Goal: Task Accomplishment & Management: Manage account settings

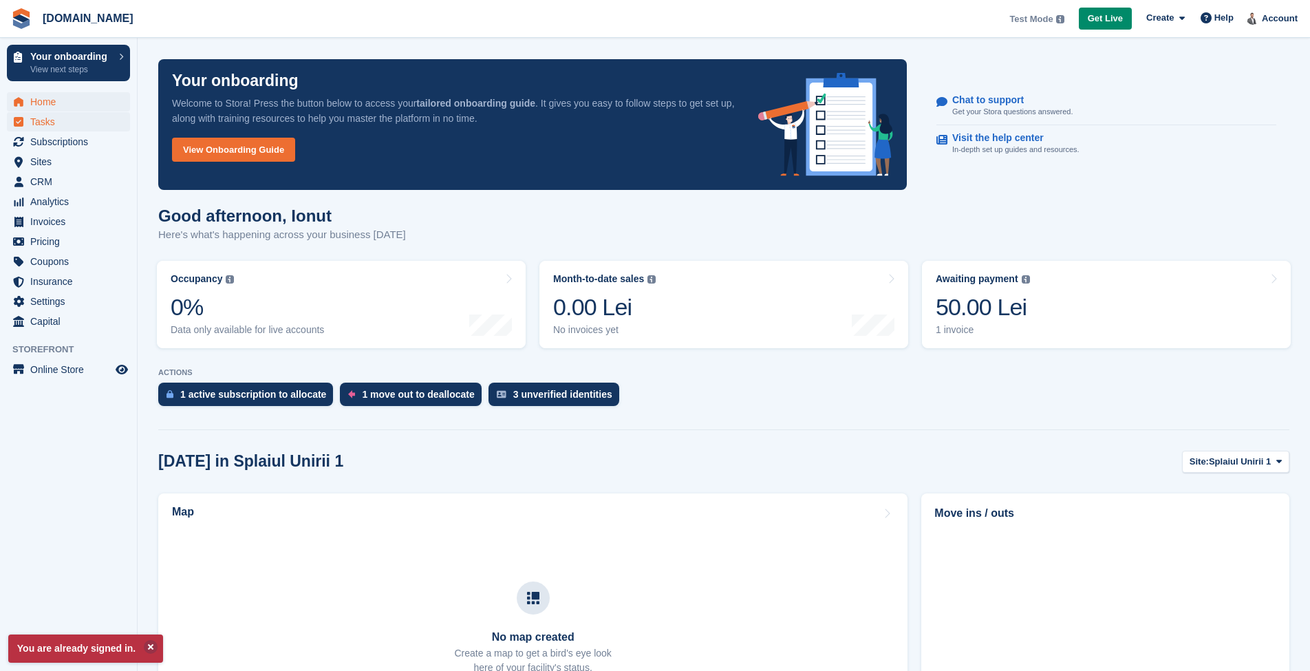
click at [58, 125] on span "Tasks" at bounding box center [71, 121] width 83 height 19
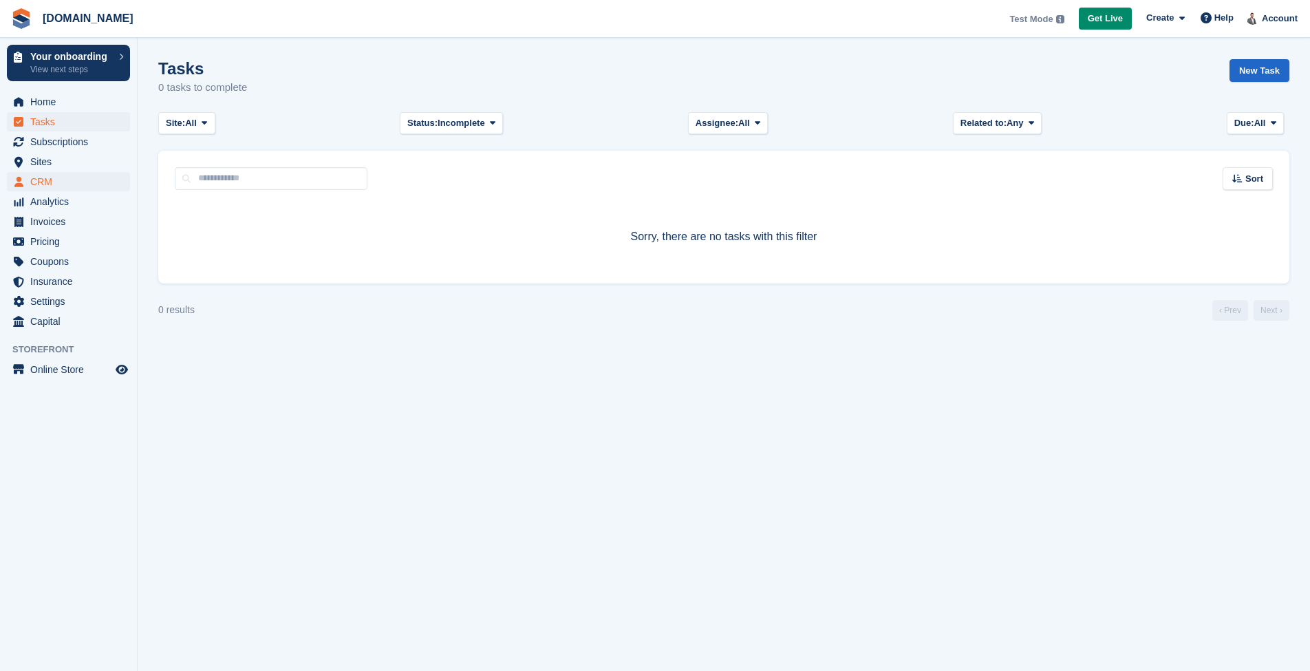
click at [58, 178] on span "CRM" at bounding box center [71, 181] width 83 height 19
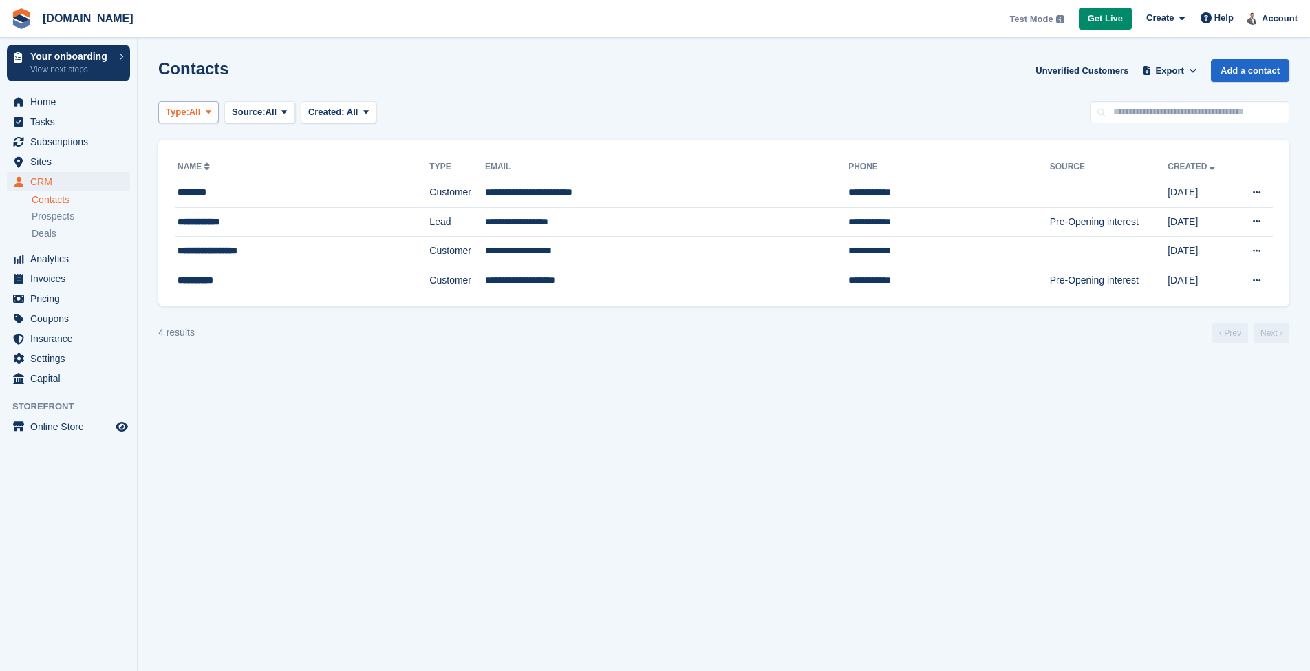
click at [189, 112] on span "Type:" at bounding box center [177, 112] width 23 height 14
click at [196, 161] on link "Lead" at bounding box center [224, 169] width 120 height 25
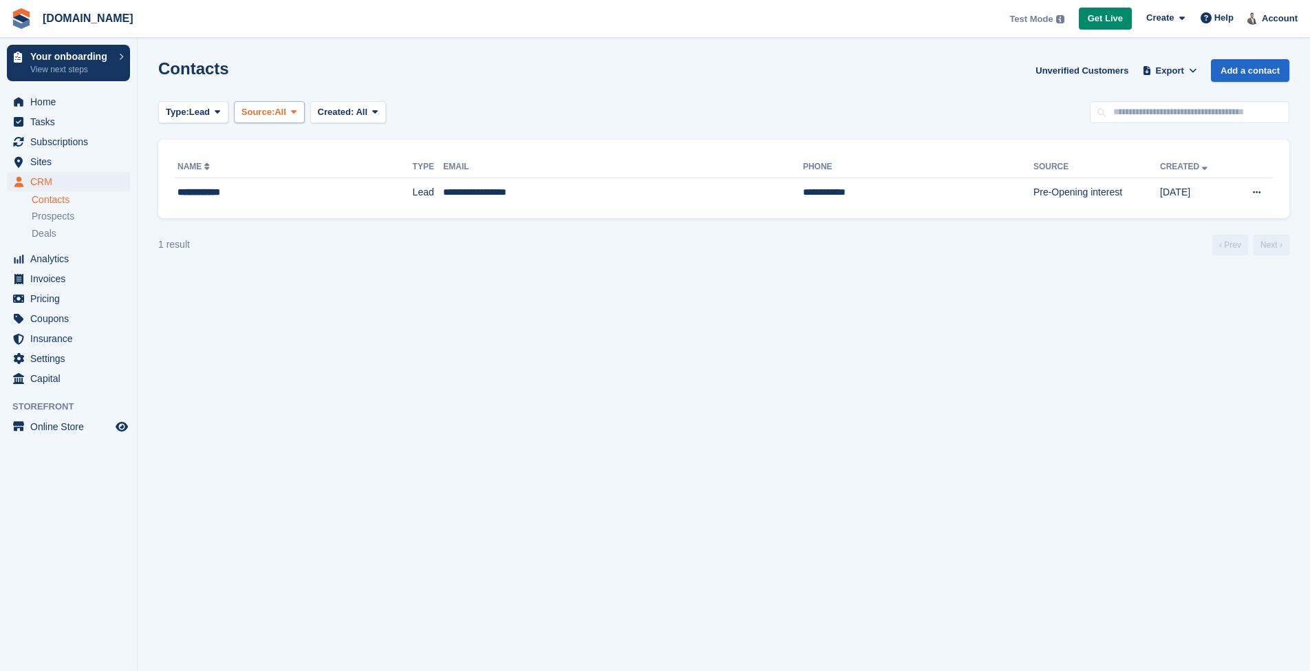
click at [262, 111] on span "Source:" at bounding box center [257, 112] width 33 height 14
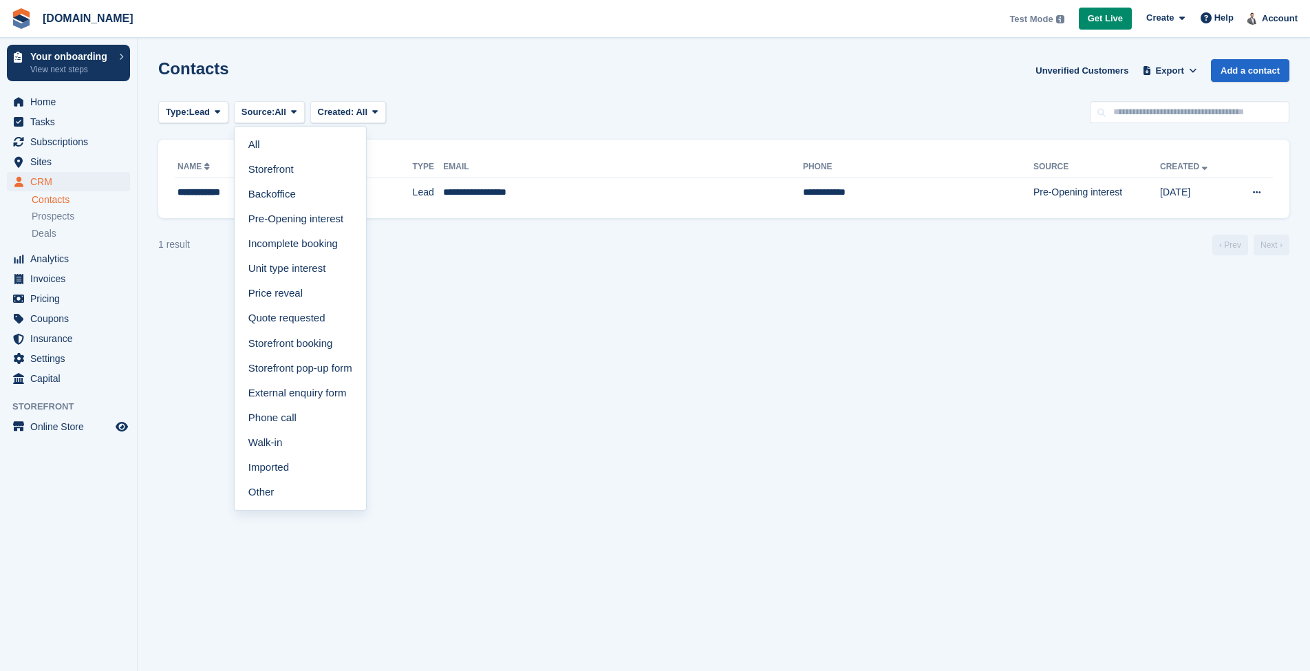
click at [542, 92] on div "Contacts Unverified Customers Export Export Contacts Export a CSV of all Contac…" at bounding box center [723, 78] width 1131 height 39
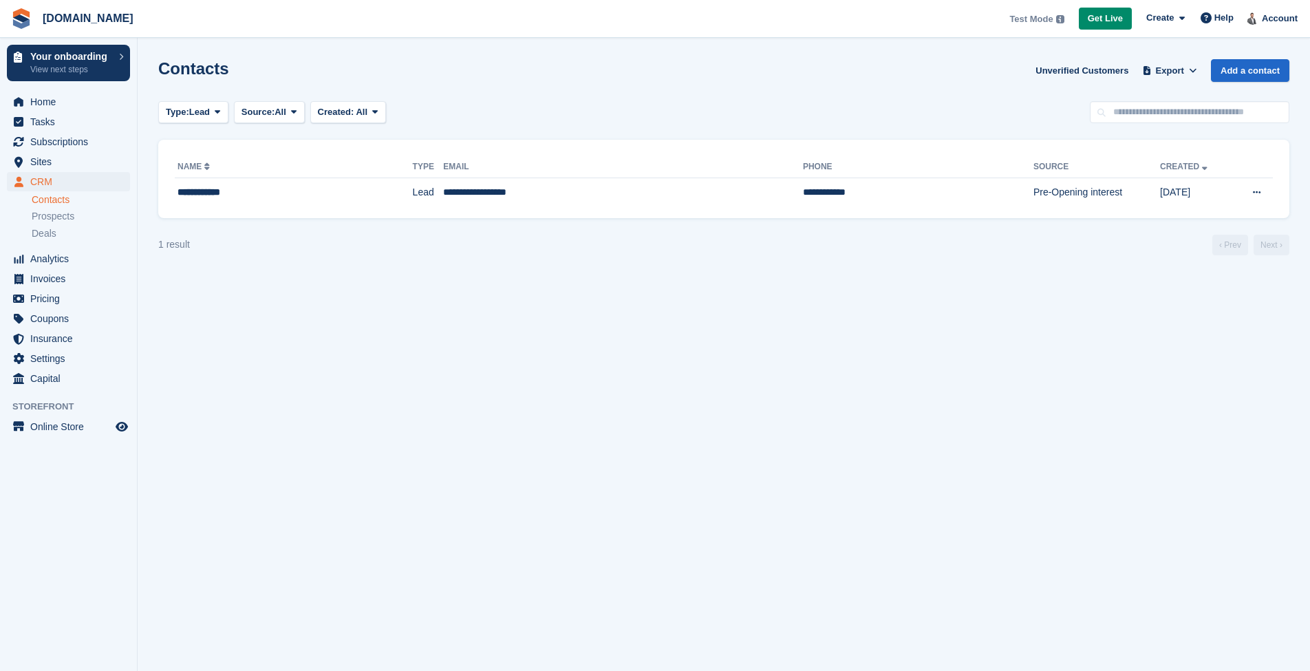
click at [775, 101] on div "Type: Lead All Lead Customer Source: All All Storefront Backoffice Pre-Opening …" at bounding box center [723, 112] width 1131 height 23
click at [64, 216] on span "Prospects" at bounding box center [53, 216] width 43 height 13
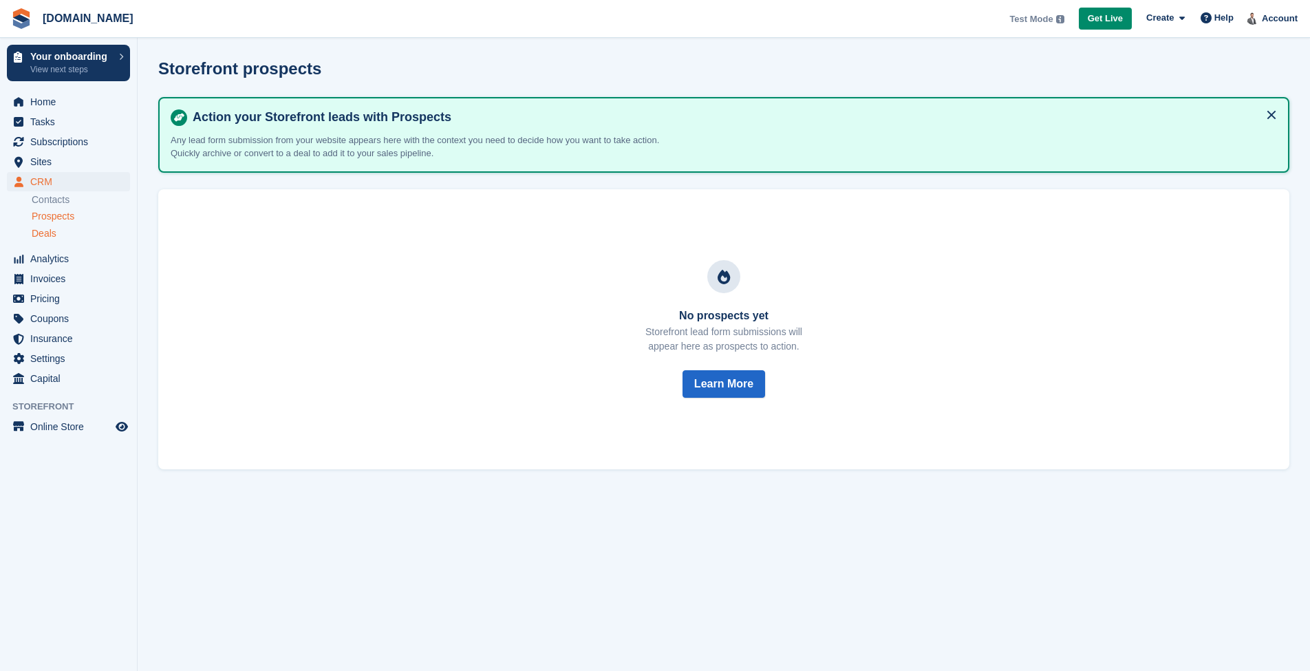
click at [54, 231] on span "Deals" at bounding box center [44, 233] width 25 height 13
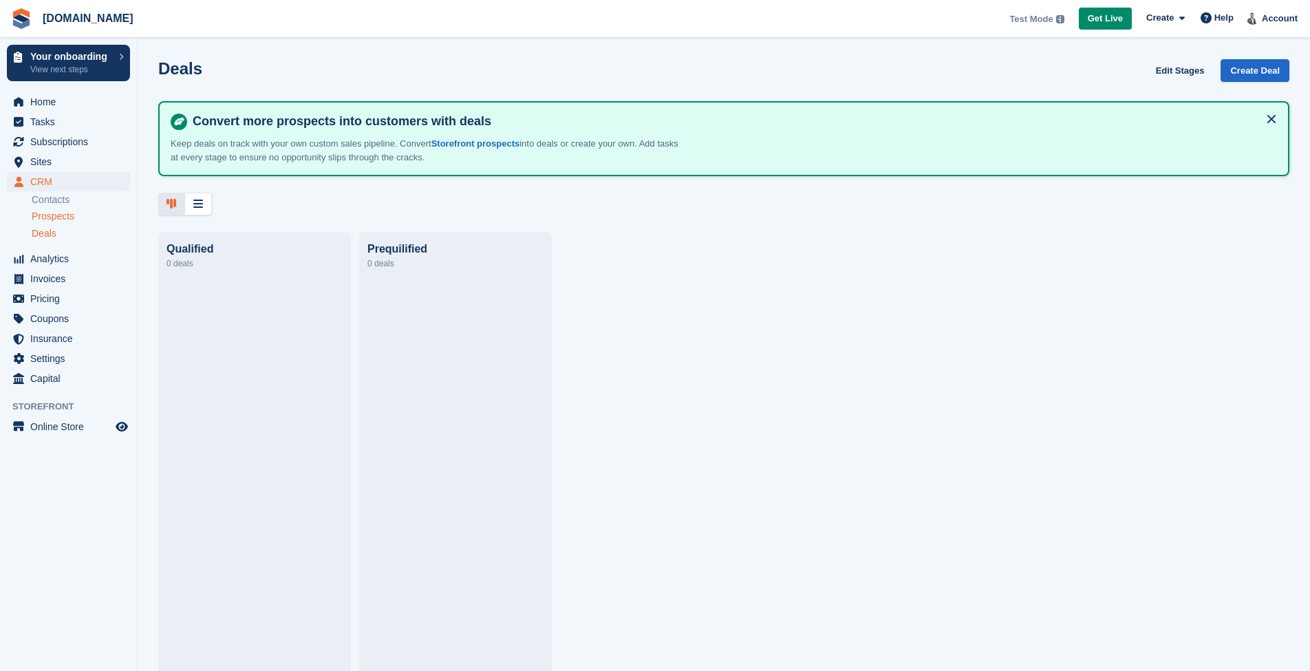
click at [62, 215] on span "Prospects" at bounding box center [53, 216] width 43 height 13
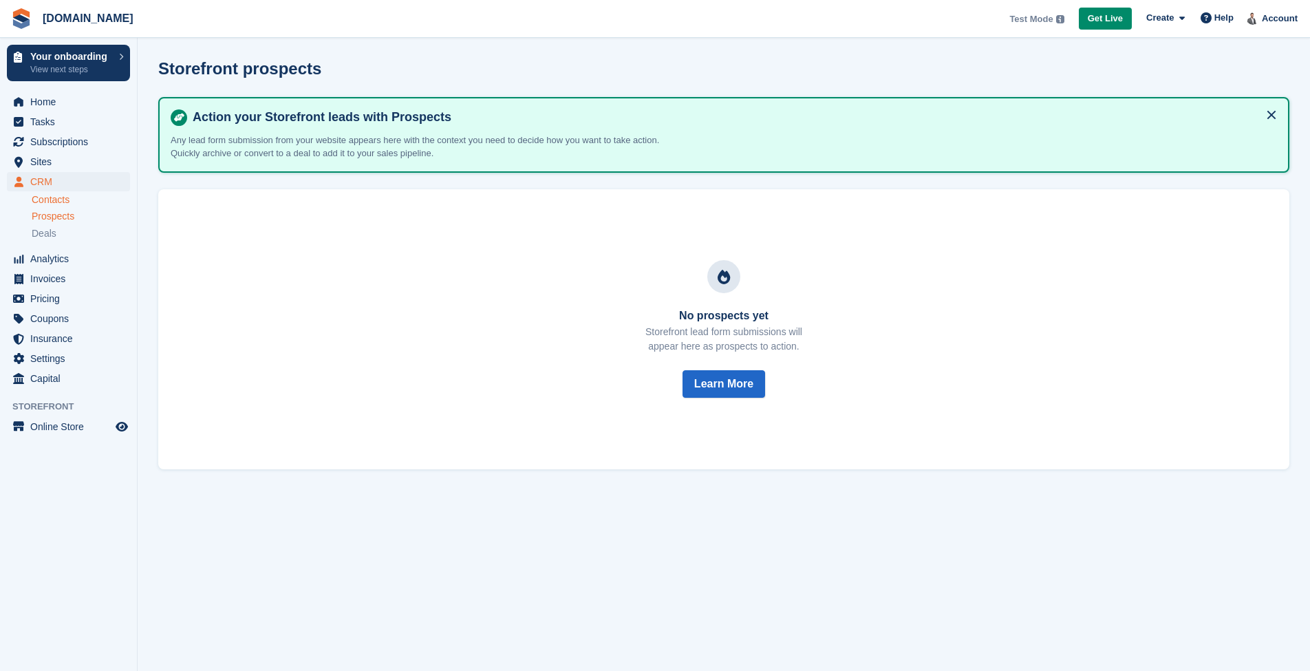
click at [62, 200] on link "Contacts" at bounding box center [81, 199] width 98 height 13
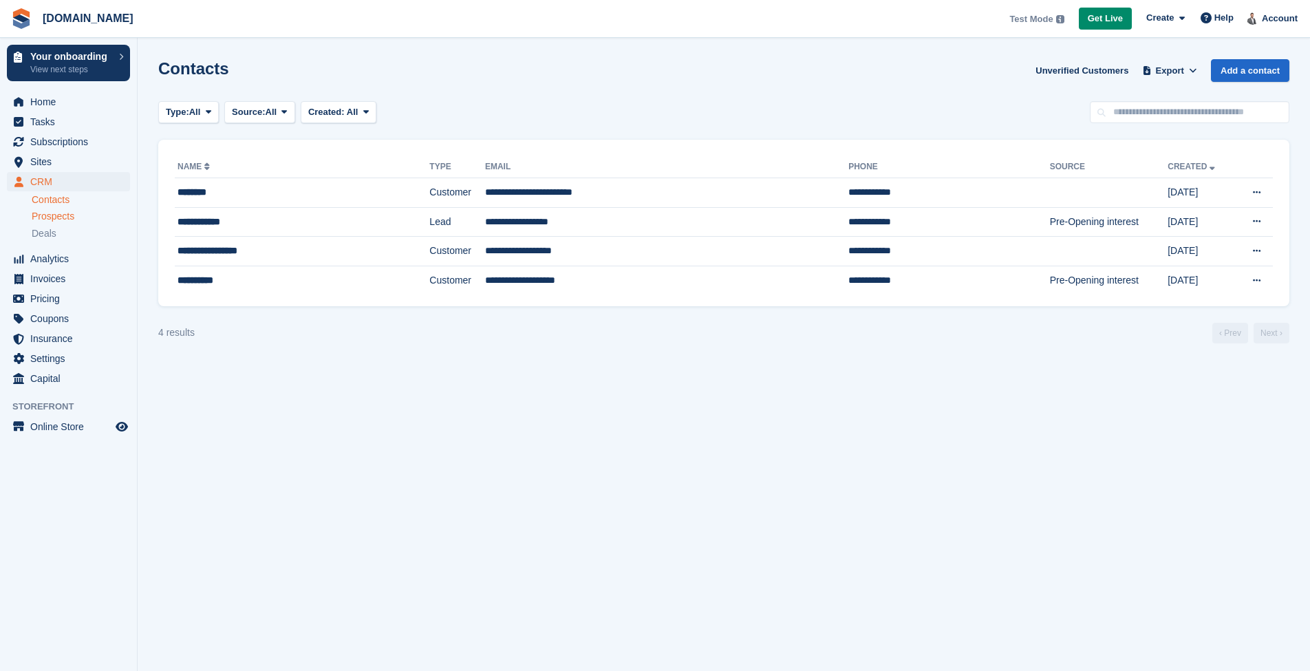
click at [65, 217] on span "Prospects" at bounding box center [53, 216] width 43 height 13
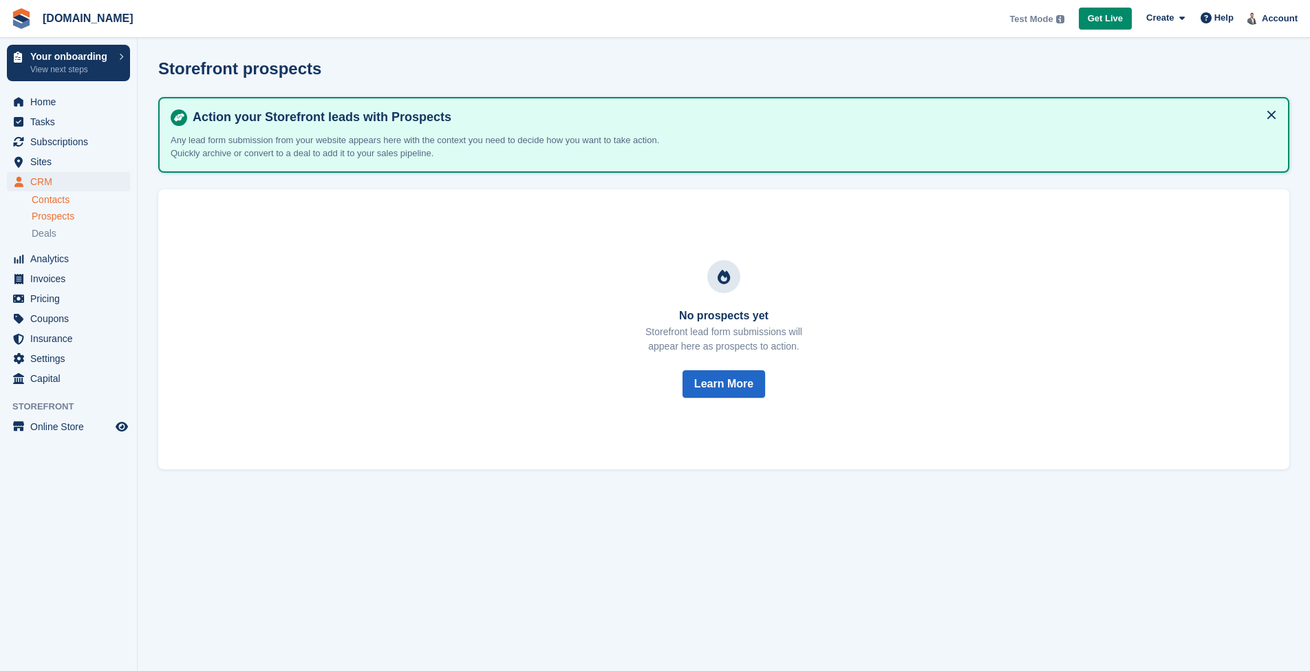
click at [58, 204] on link "Contacts" at bounding box center [81, 199] width 98 height 13
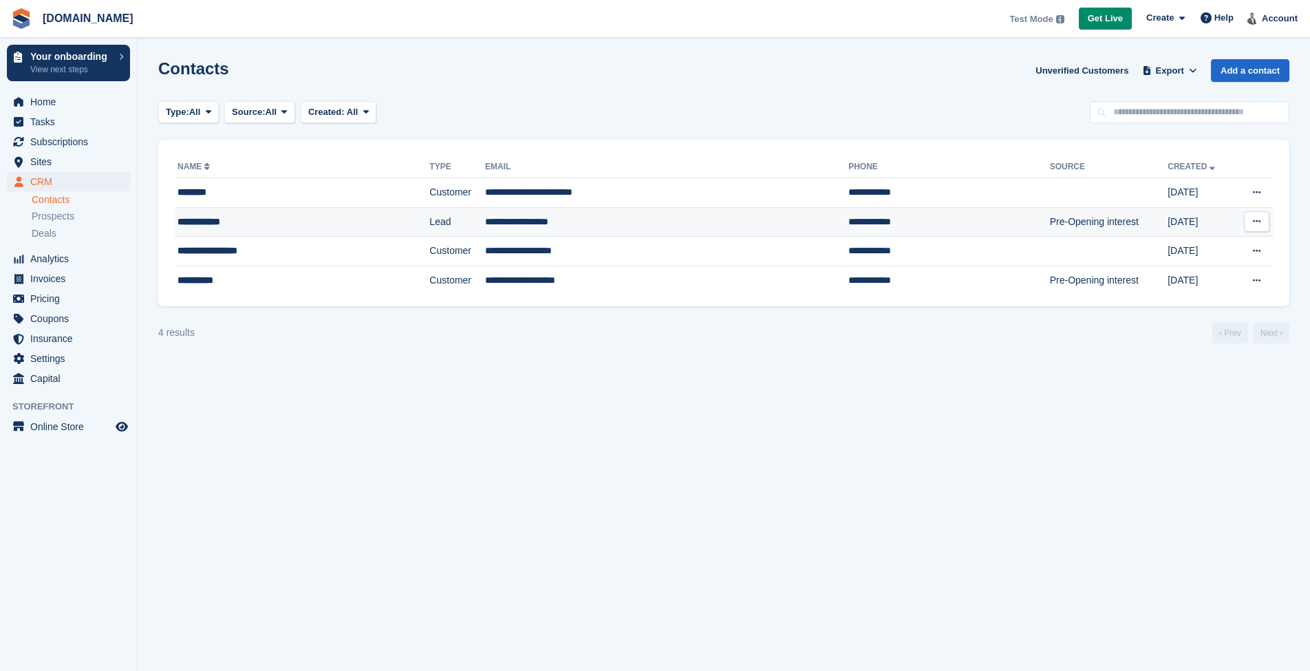
click at [1258, 222] on icon at bounding box center [1257, 221] width 8 height 9
click at [1234, 246] on p "Edit contact" at bounding box center [1203, 248] width 120 height 18
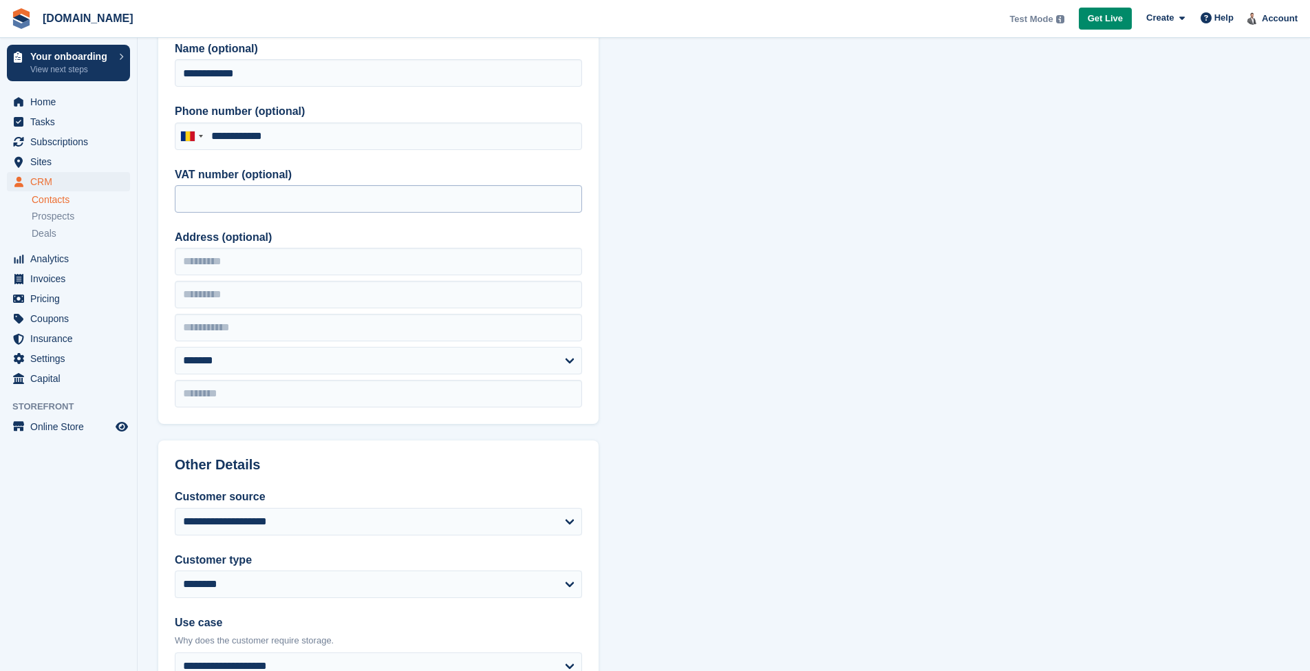
scroll to position [85, 0]
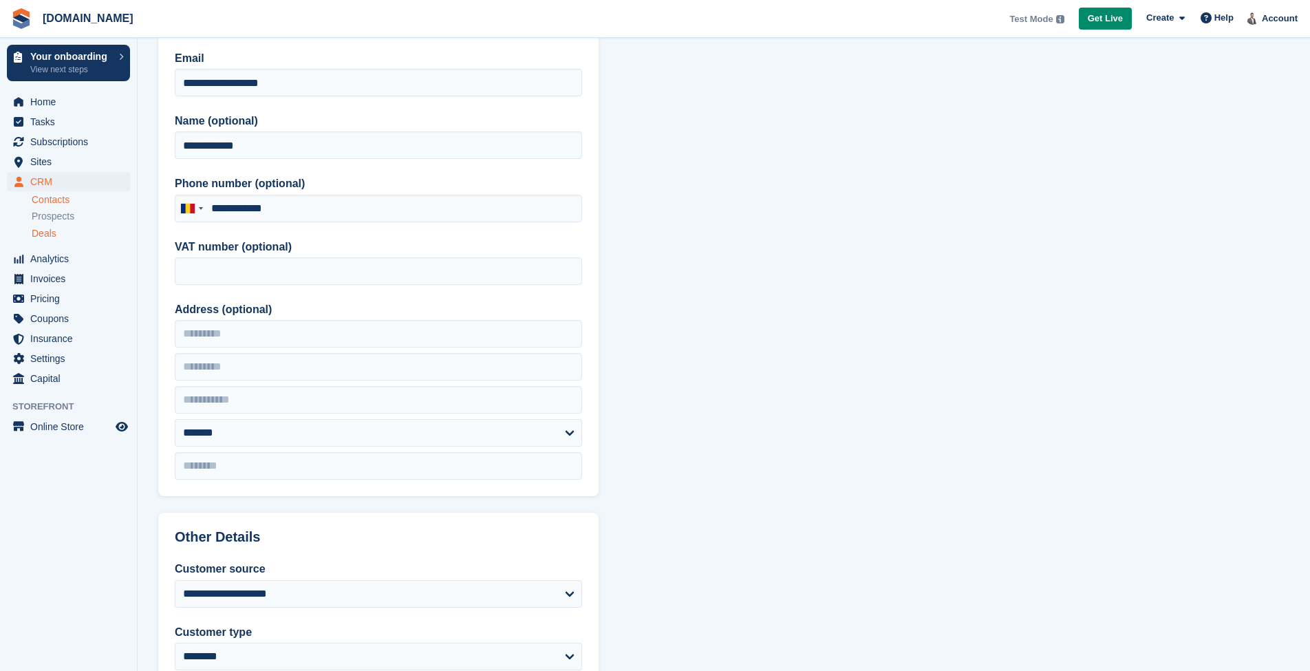
click at [46, 231] on span "Deals" at bounding box center [44, 233] width 25 height 13
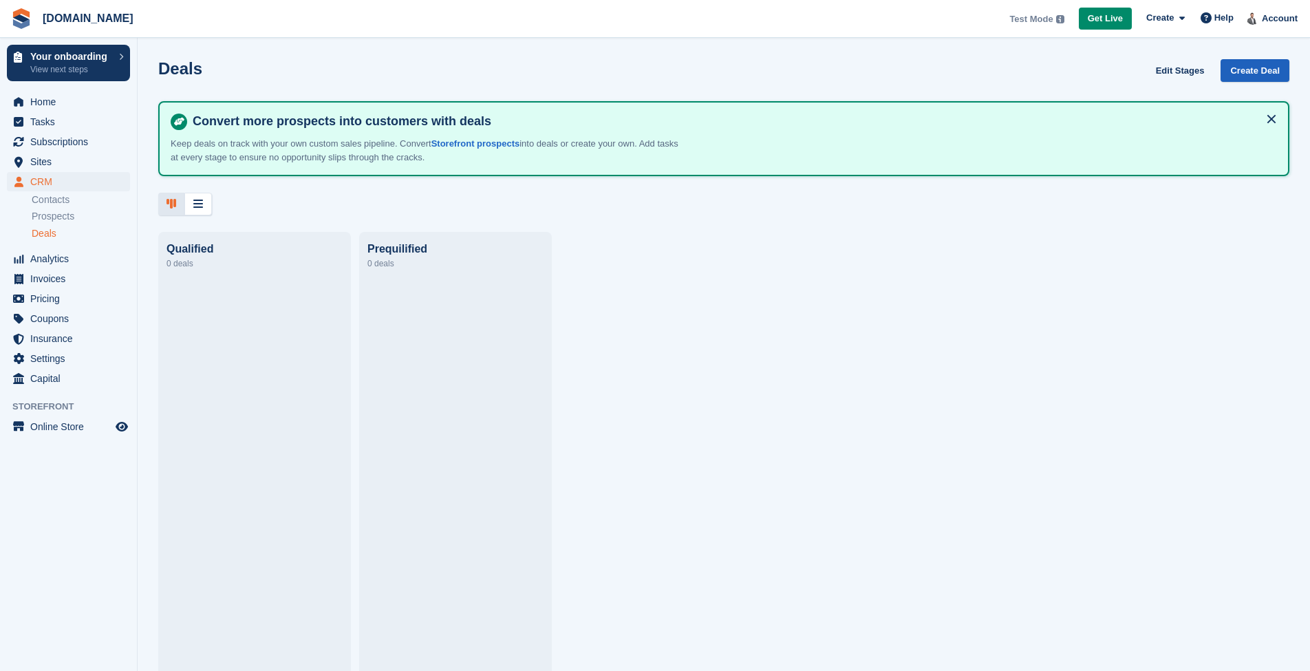
click at [1239, 74] on link "Create Deal" at bounding box center [1255, 70] width 69 height 23
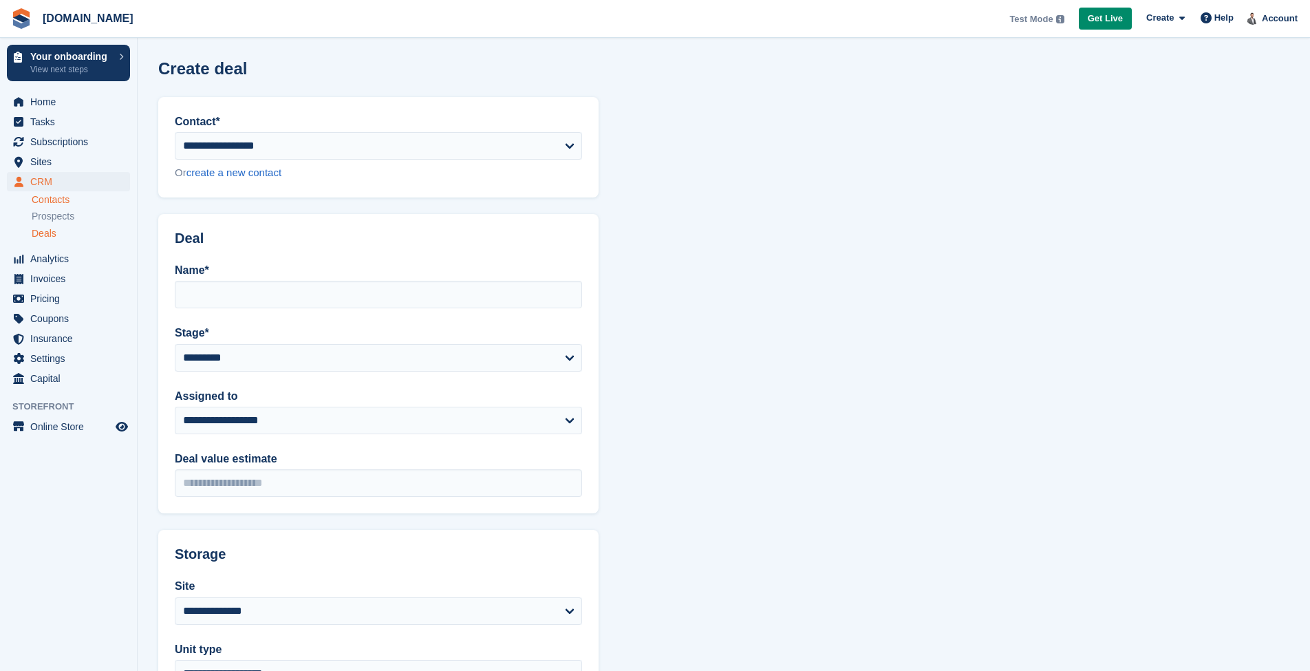
click at [89, 193] on link "Contacts" at bounding box center [81, 199] width 98 height 13
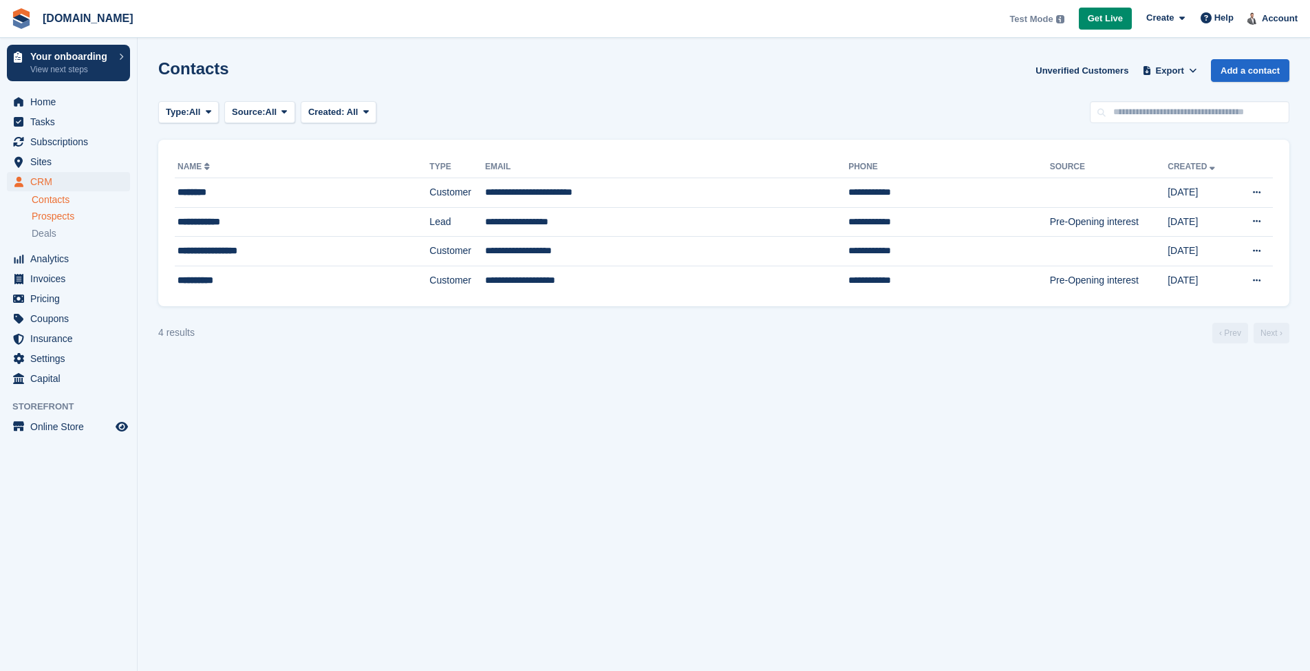
click at [69, 211] on span "Prospects" at bounding box center [53, 216] width 43 height 13
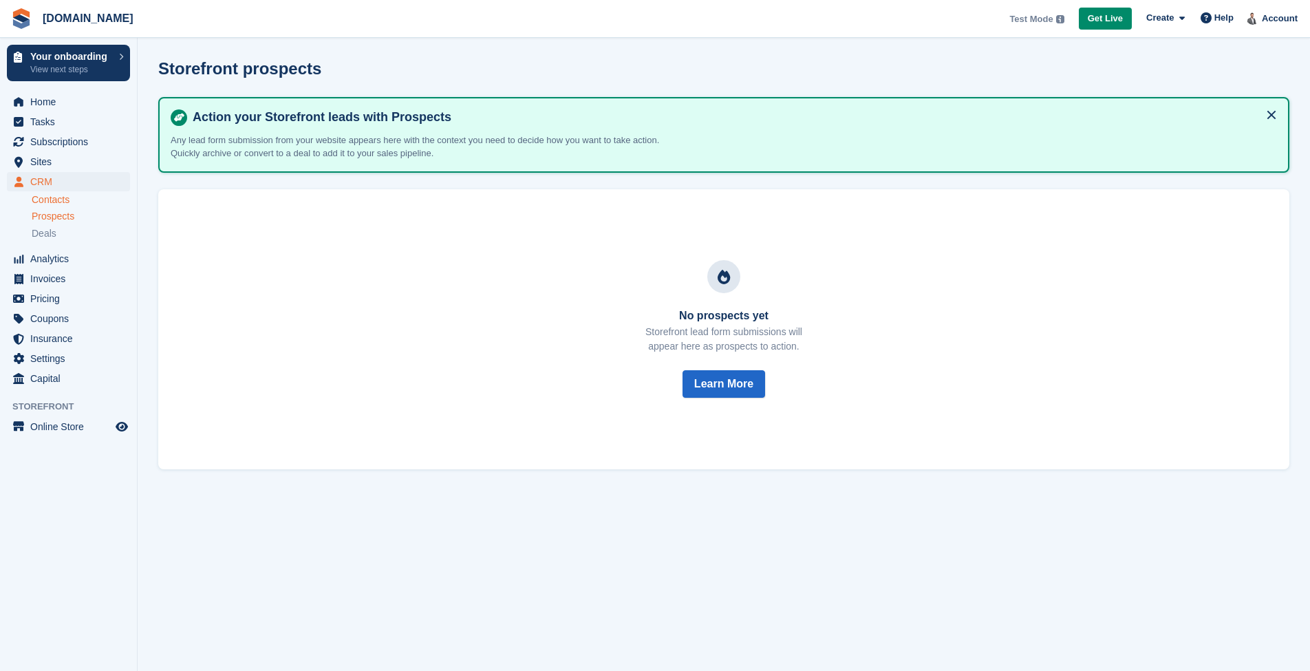
click at [68, 197] on link "Contacts" at bounding box center [81, 199] width 98 height 13
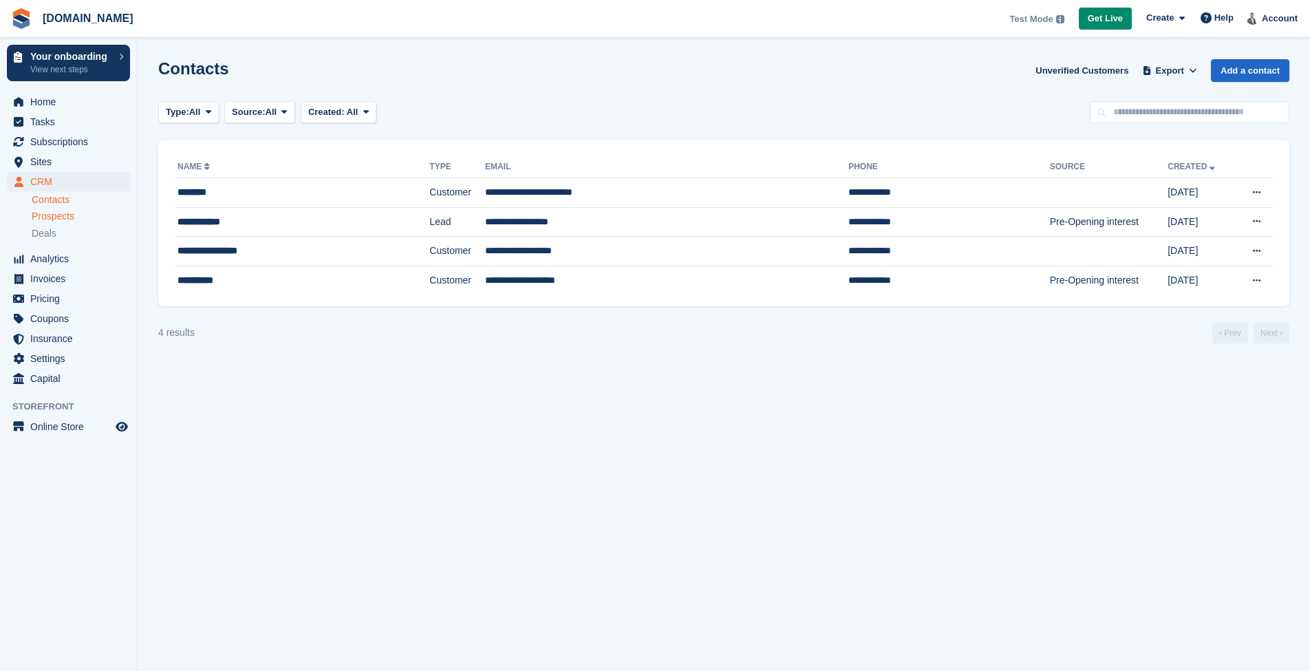
click at [69, 213] on span "Prospects" at bounding box center [53, 216] width 43 height 13
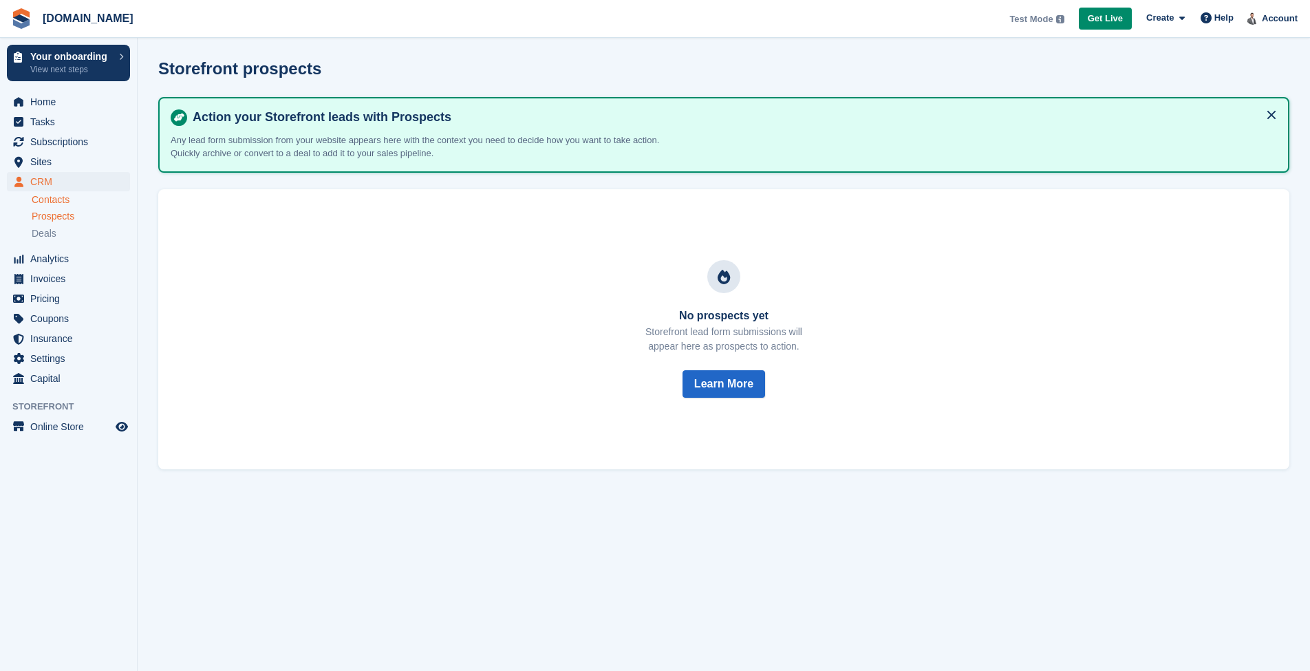
click at [69, 200] on link "Contacts" at bounding box center [81, 199] width 98 height 13
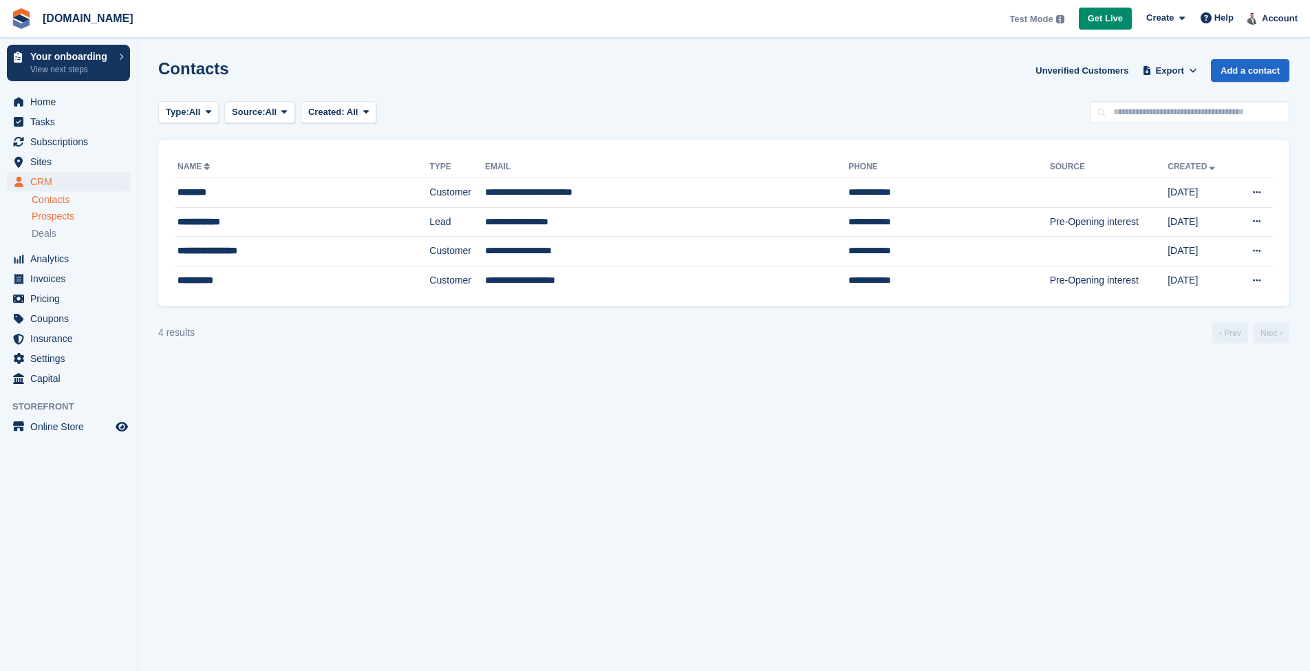
click at [50, 219] on span "Prospects" at bounding box center [53, 216] width 43 height 13
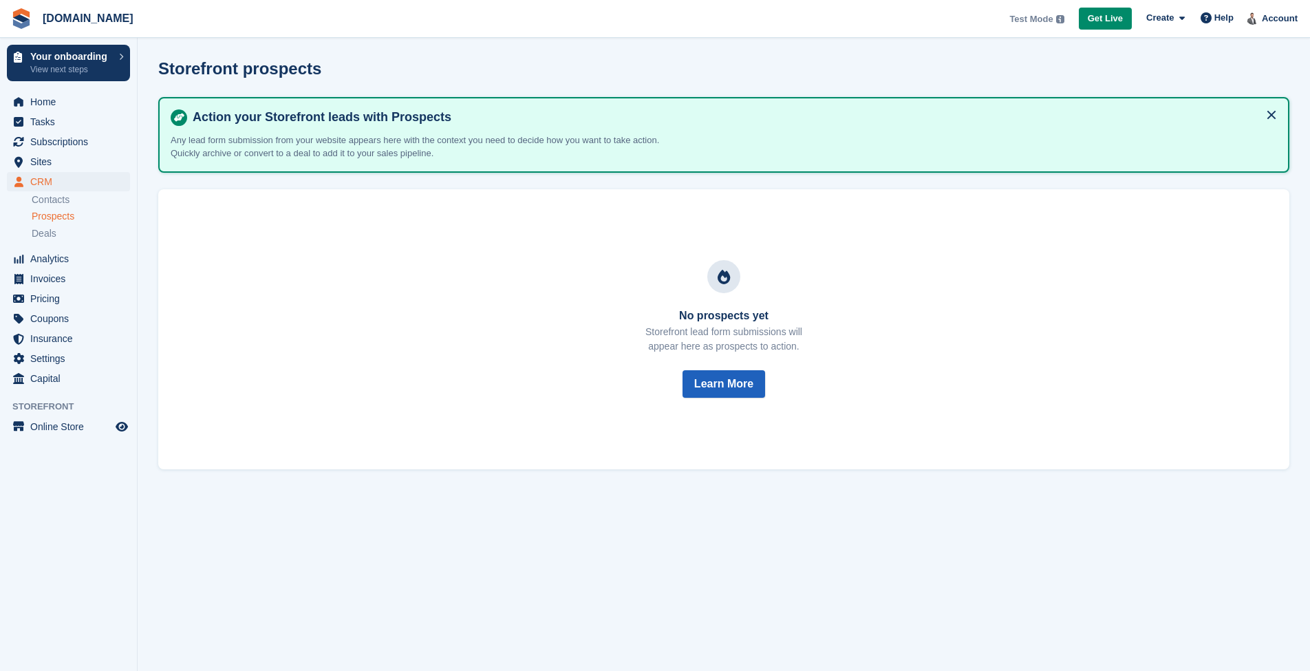
click at [724, 381] on button "Learn More" at bounding box center [723, 384] width 83 height 28
click at [62, 238] on div "Deals" at bounding box center [81, 233] width 98 height 13
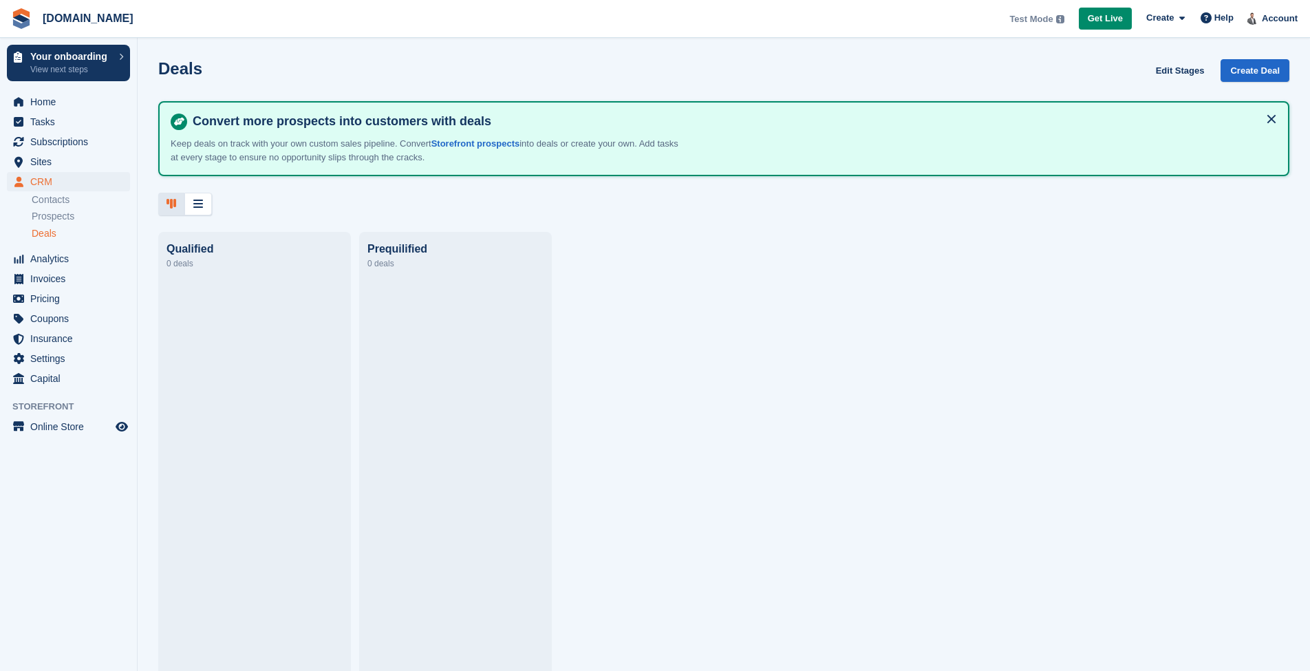
click at [299, 213] on div at bounding box center [723, 204] width 1131 height 23
click at [206, 204] on div at bounding box center [198, 204] width 28 height 23
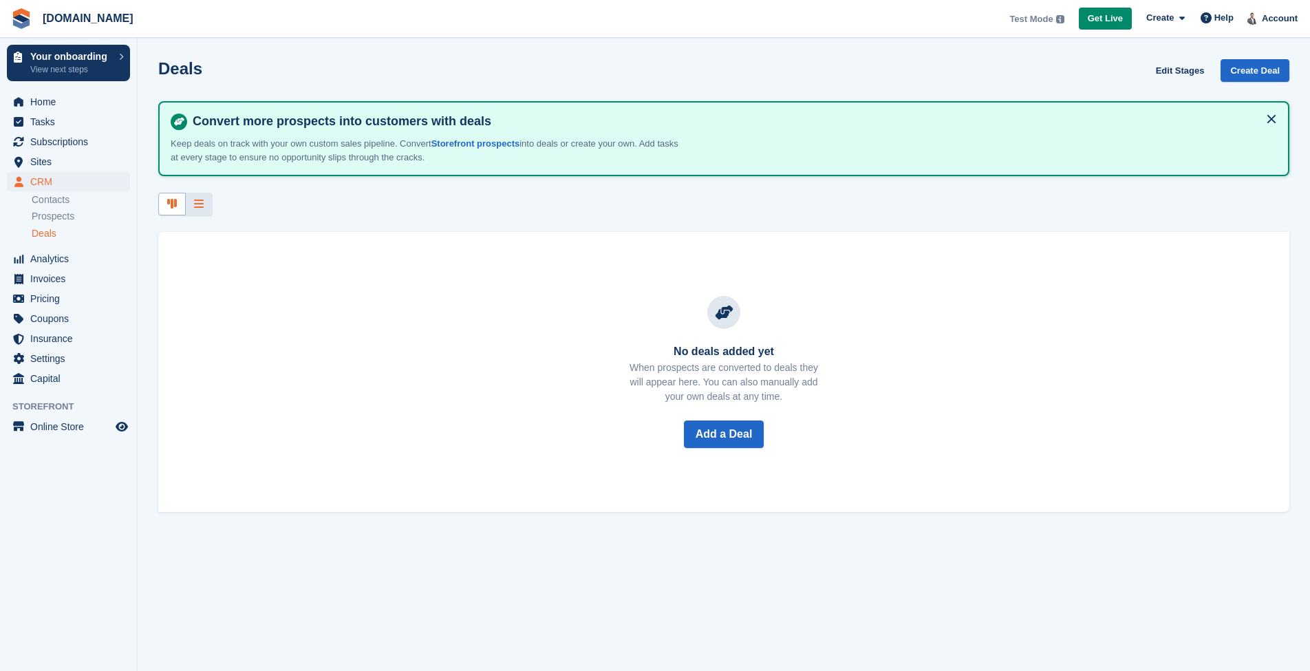
click at [183, 200] on div at bounding box center [172, 204] width 28 height 23
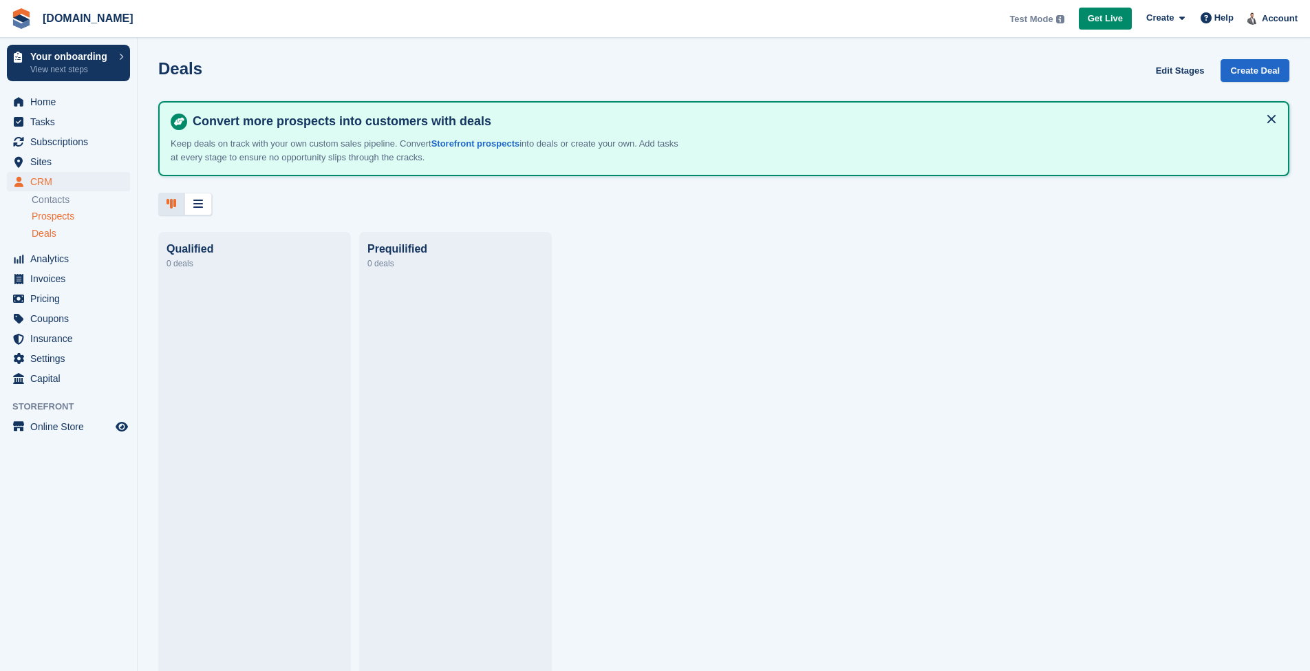
click at [48, 219] on span "Prospects" at bounding box center [53, 216] width 43 height 13
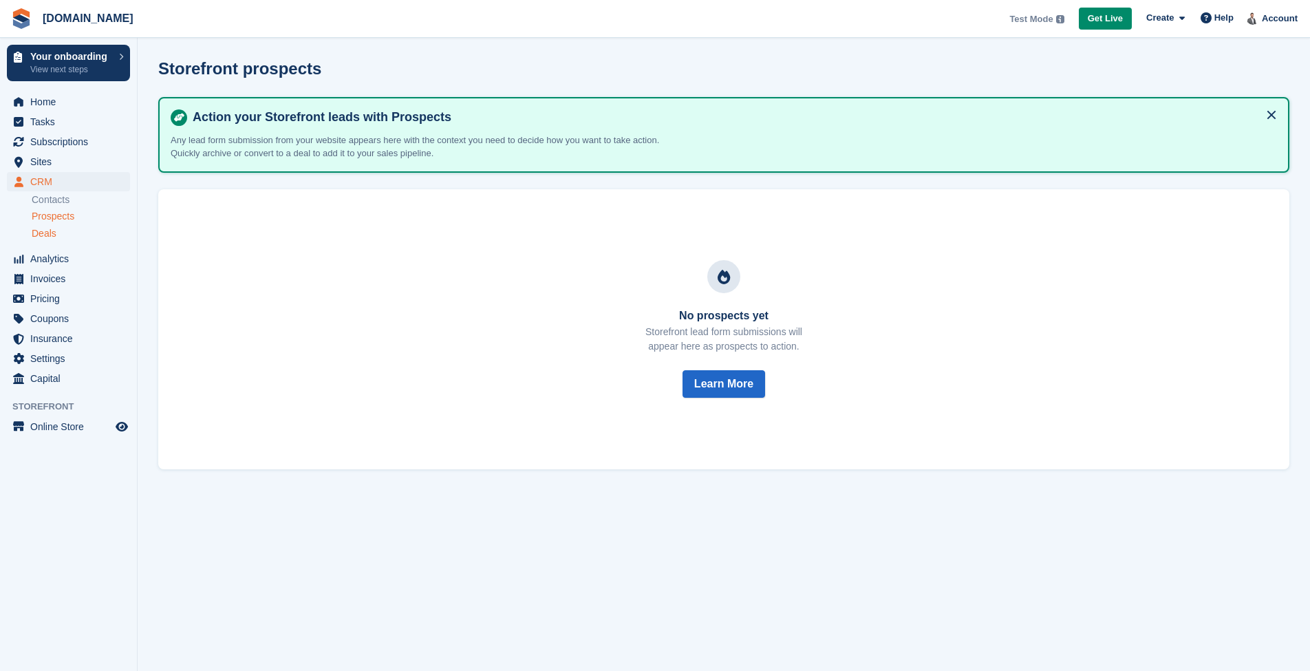
click at [48, 234] on span "Deals" at bounding box center [44, 233] width 25 height 13
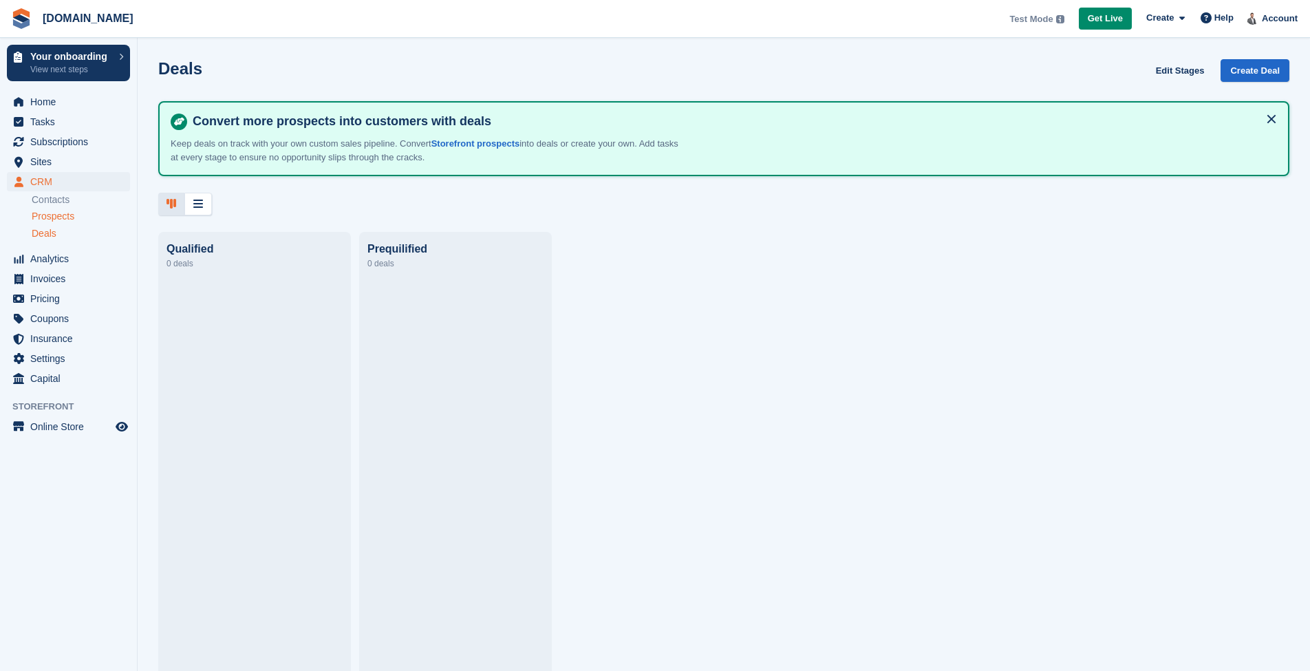
click at [52, 219] on span "Prospects" at bounding box center [53, 216] width 43 height 13
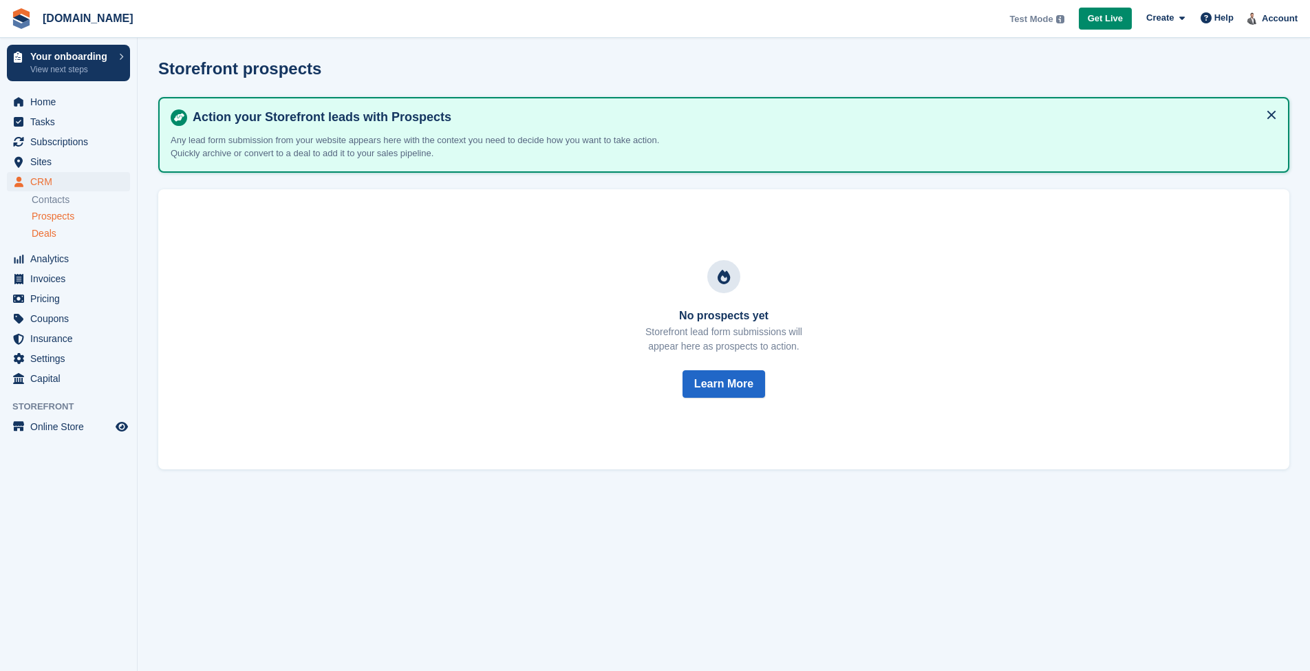
click at [52, 231] on span "Deals" at bounding box center [44, 233] width 25 height 13
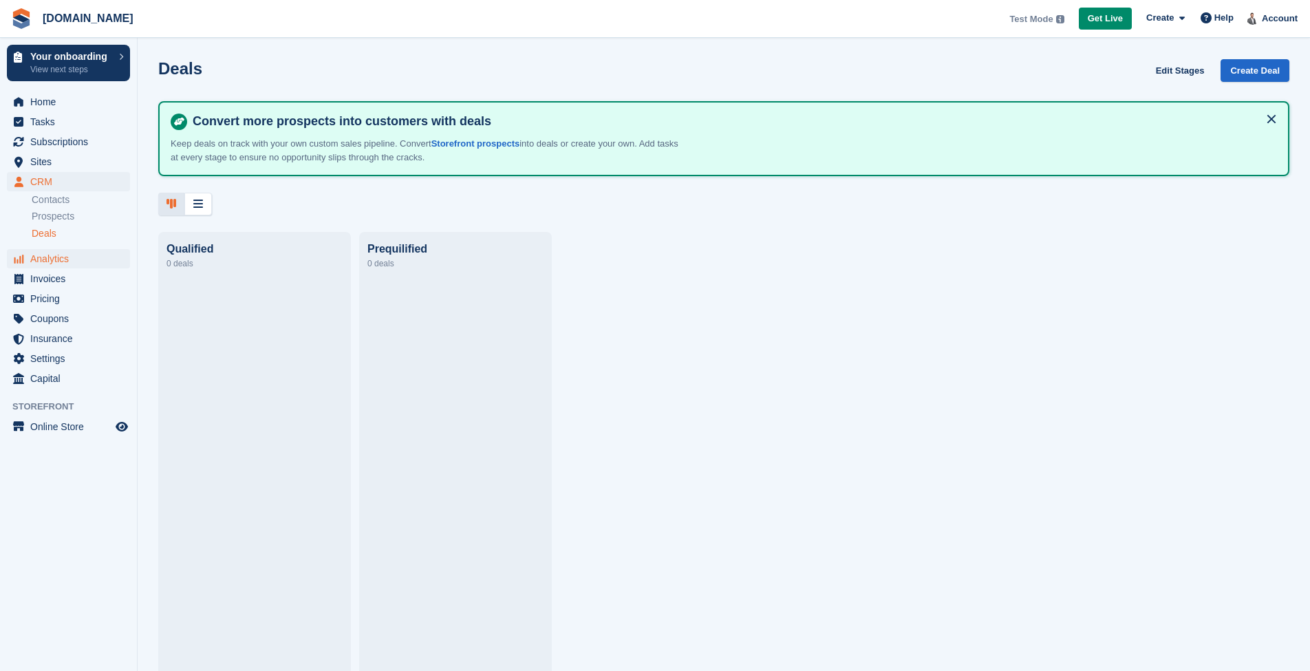
click at [55, 261] on span "Analytics" at bounding box center [71, 258] width 83 height 19
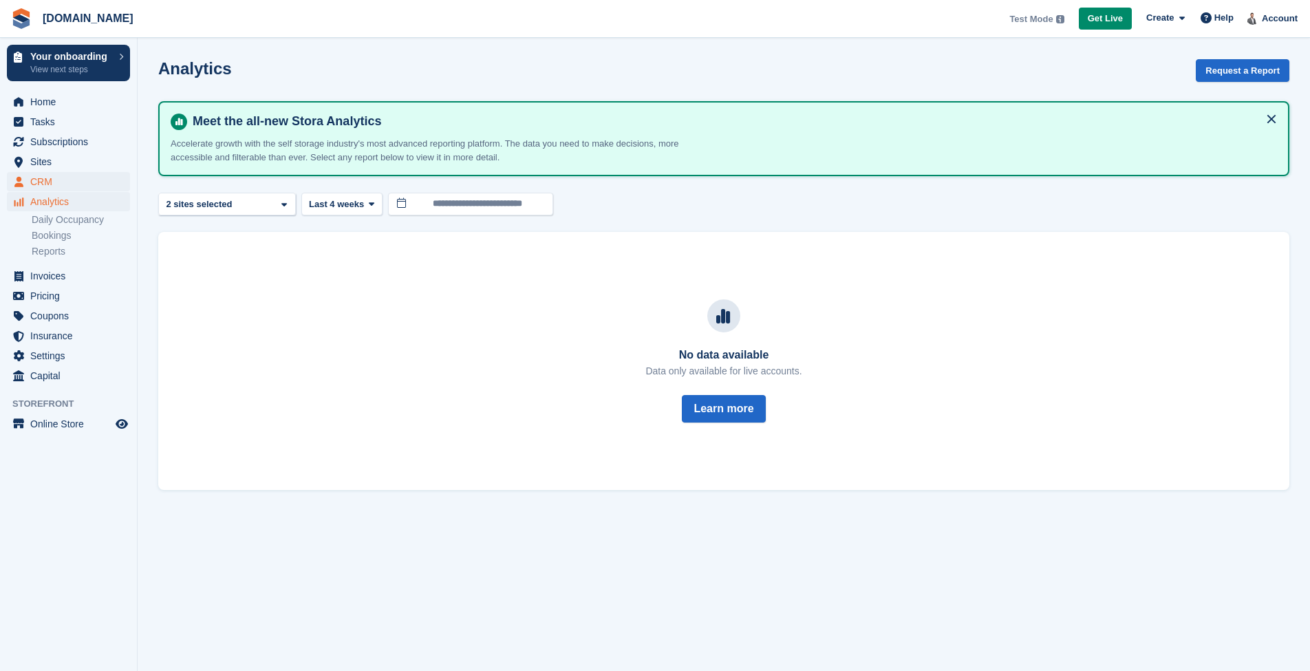
click at [51, 184] on span "CRM" at bounding box center [71, 181] width 83 height 19
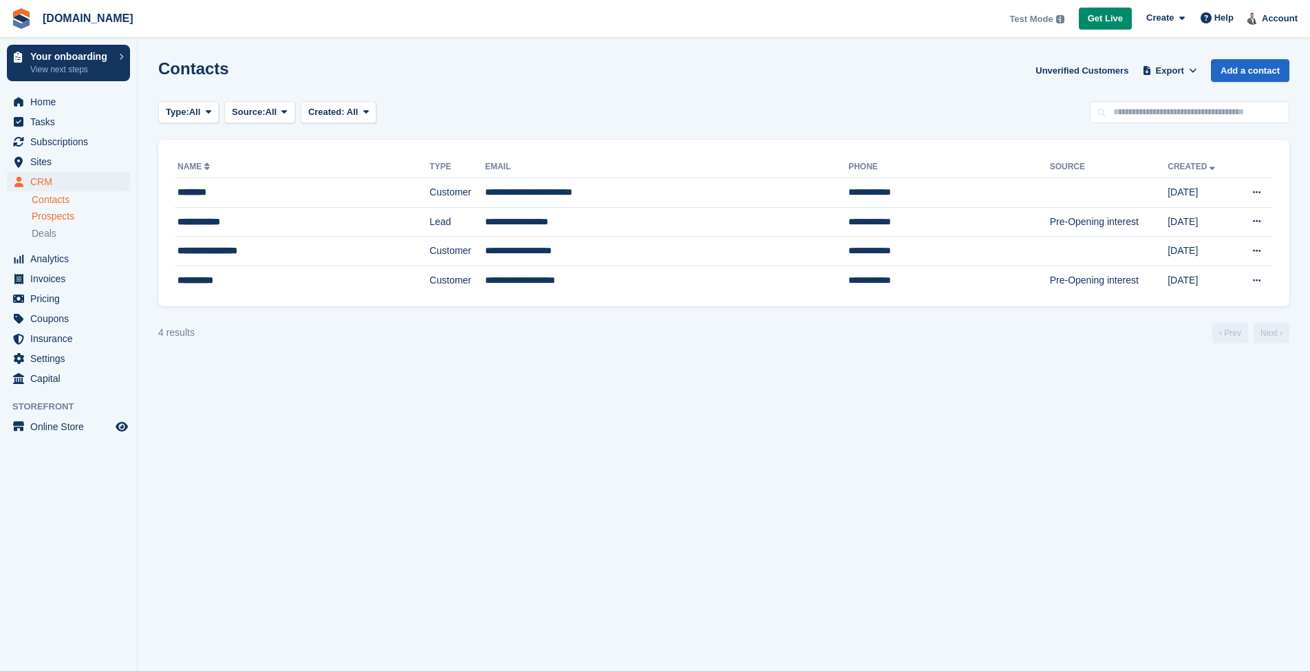
click at [54, 217] on span "Prospects" at bounding box center [53, 216] width 43 height 13
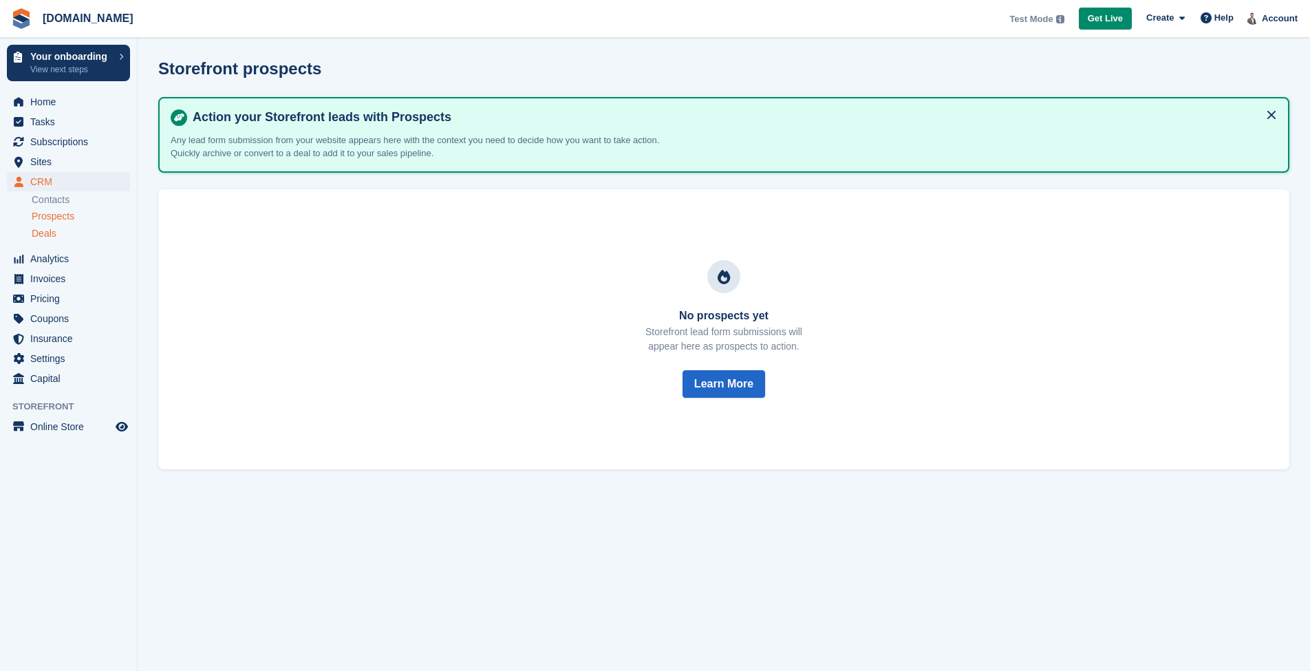
click at [53, 233] on span "Deals" at bounding box center [44, 233] width 25 height 13
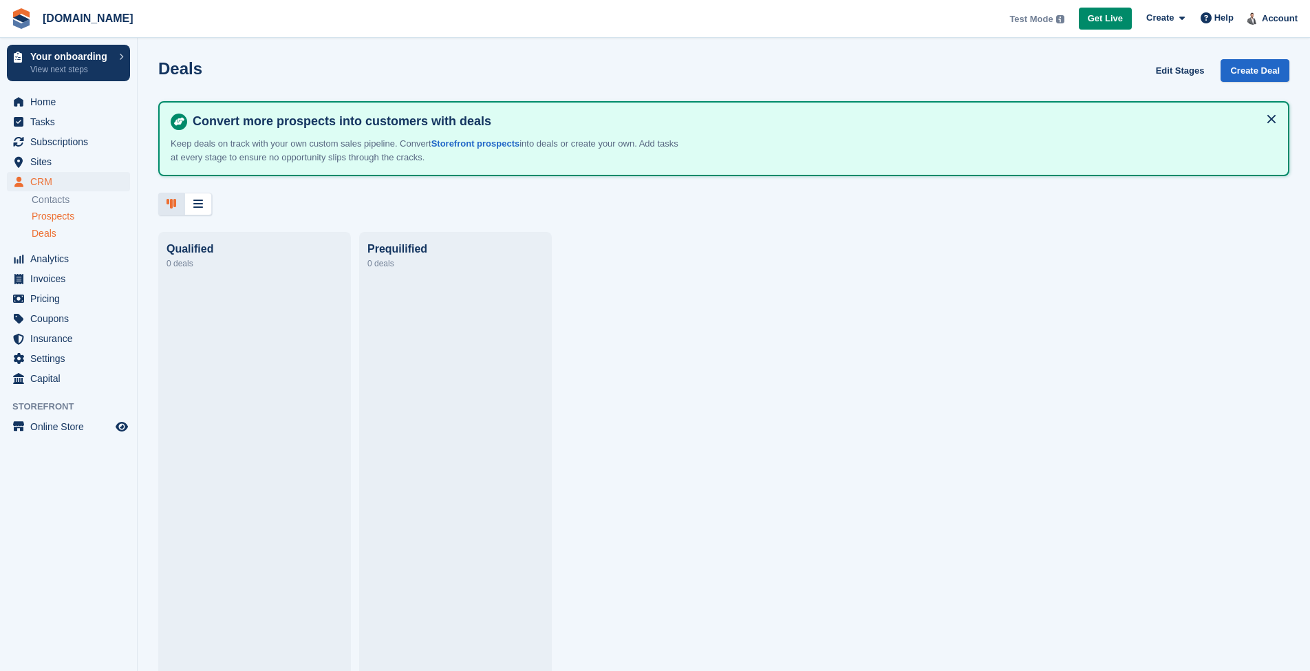
click at [54, 214] on span "Prospects" at bounding box center [53, 216] width 43 height 13
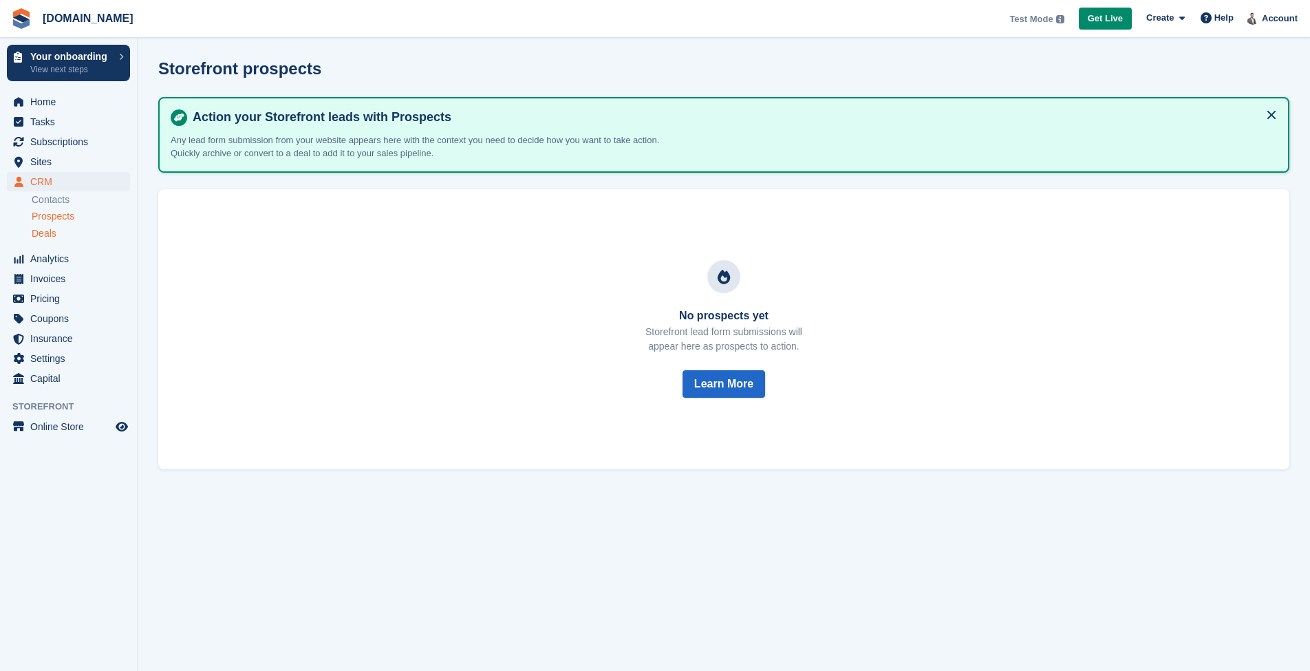
click at [51, 234] on span "Deals" at bounding box center [44, 233] width 25 height 13
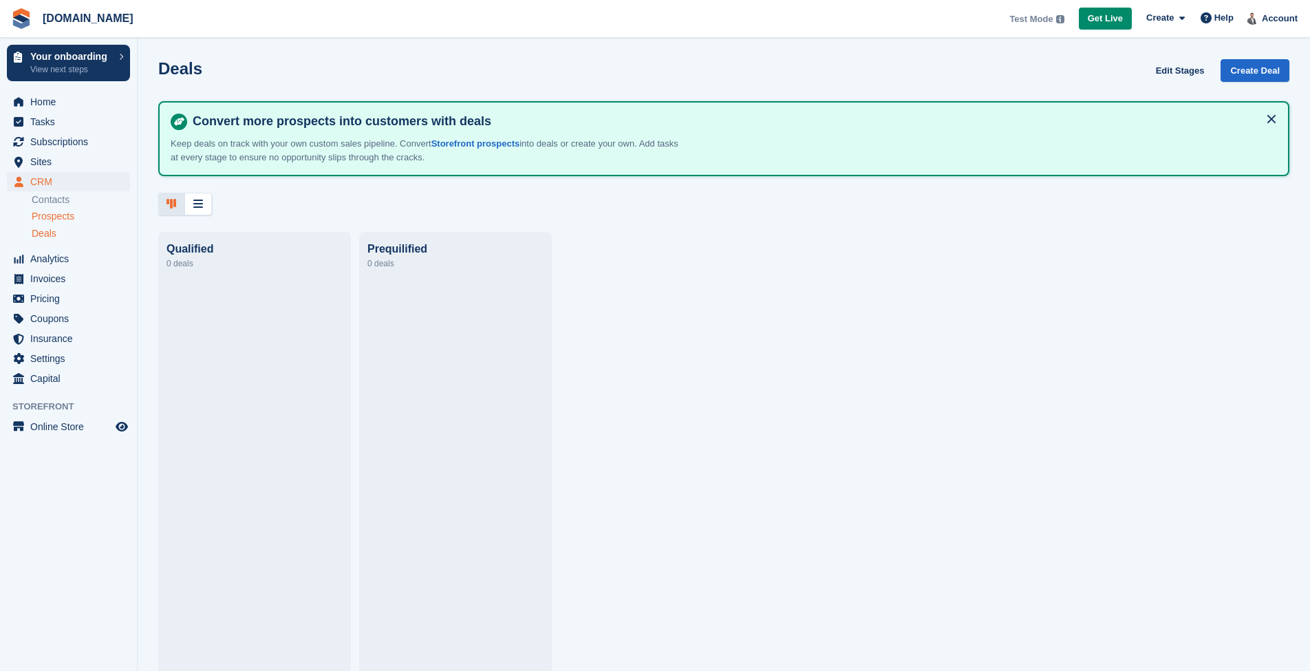
click at [54, 219] on span "Prospects" at bounding box center [53, 216] width 43 height 13
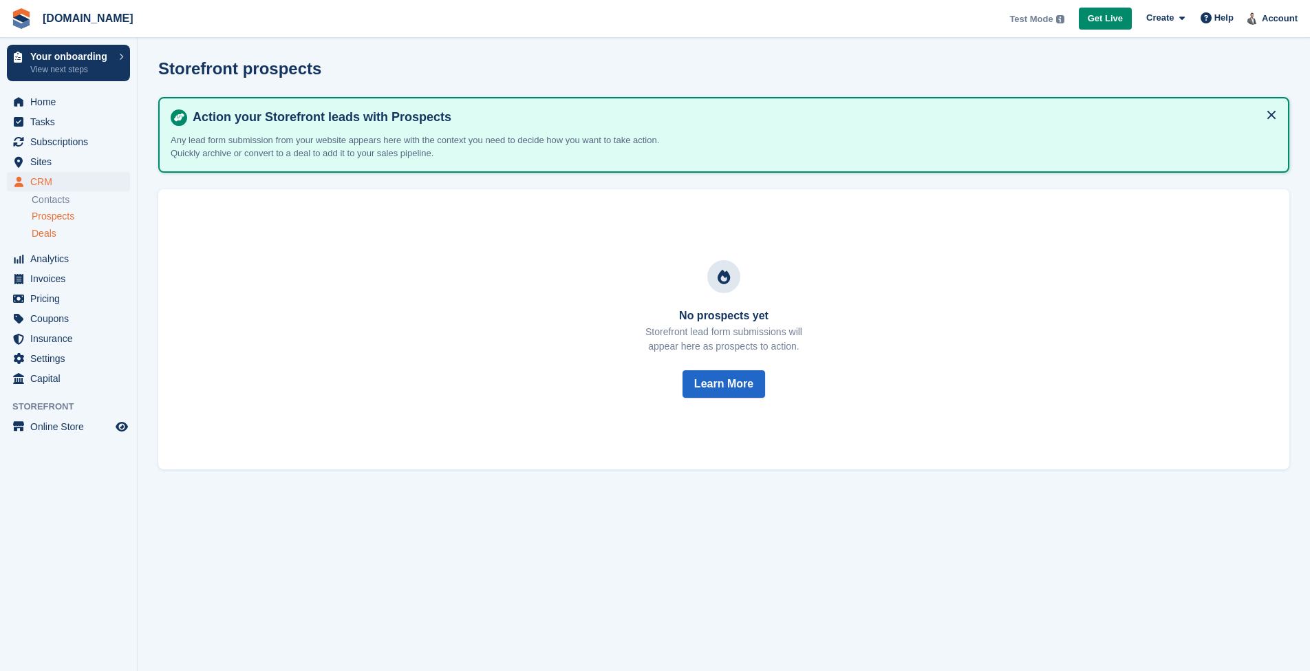
click at [50, 235] on span "Deals" at bounding box center [44, 233] width 25 height 13
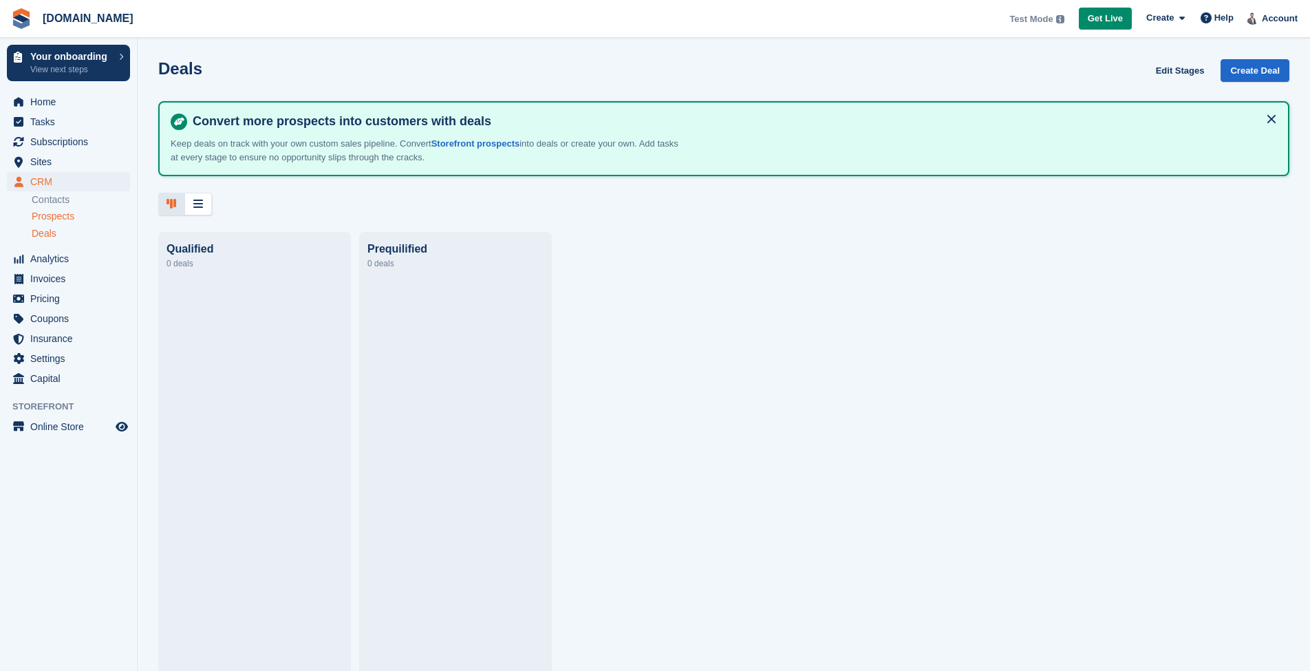
click at [49, 219] on span "Prospects" at bounding box center [53, 216] width 43 height 13
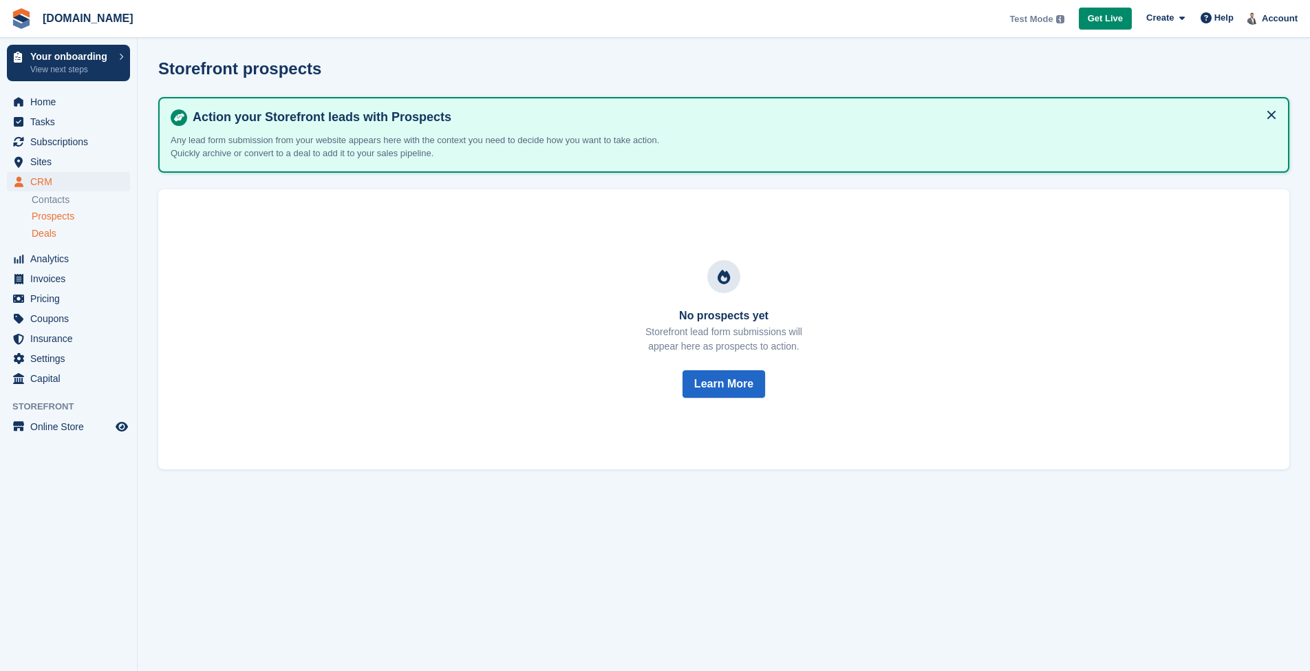
click at [49, 236] on span "Deals" at bounding box center [44, 233] width 25 height 13
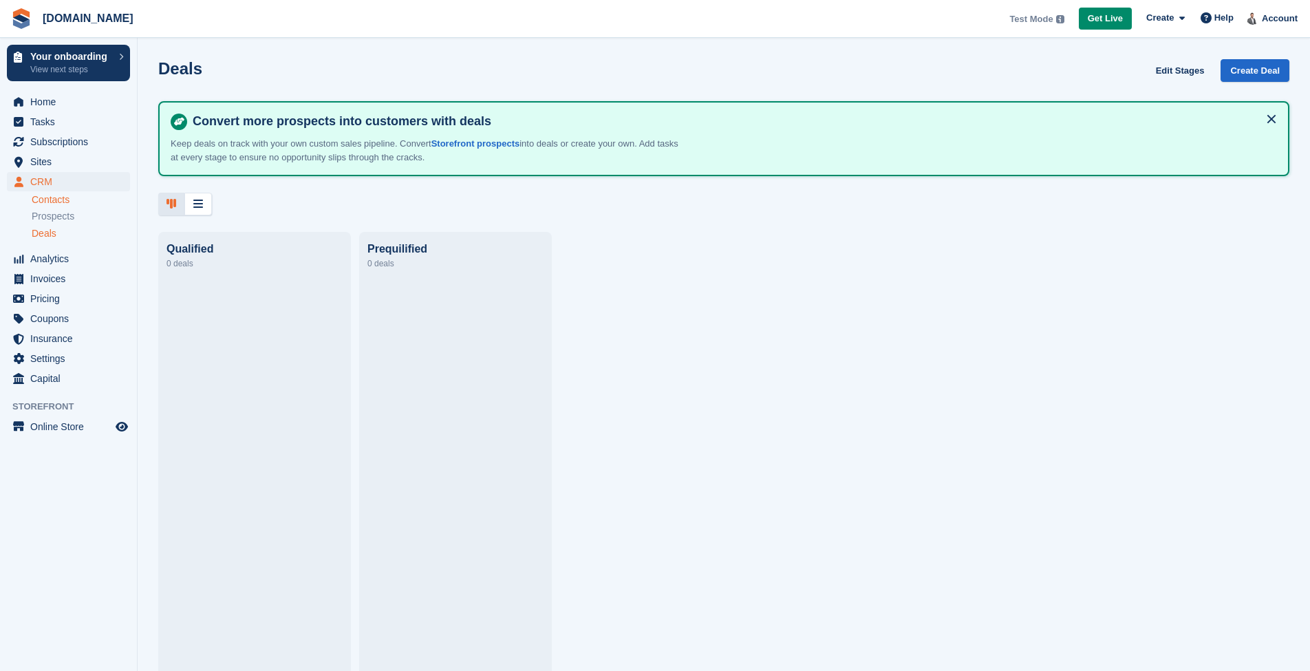
click at [67, 200] on link "Contacts" at bounding box center [81, 199] width 98 height 13
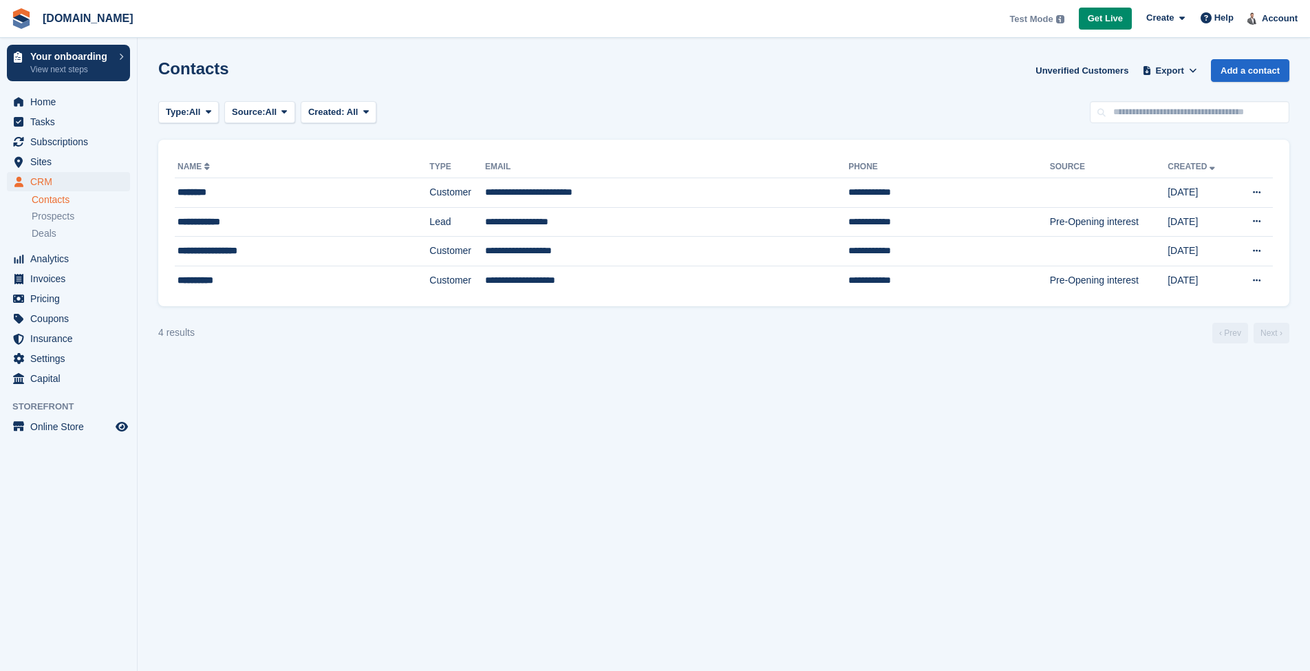
click at [478, 113] on div "Type: All All Lead Customer Source: All All Storefront Backoffice Pre-Opening i…" at bounding box center [723, 112] width 1131 height 23
click at [1227, 69] on link "Add a contact" at bounding box center [1250, 70] width 78 height 23
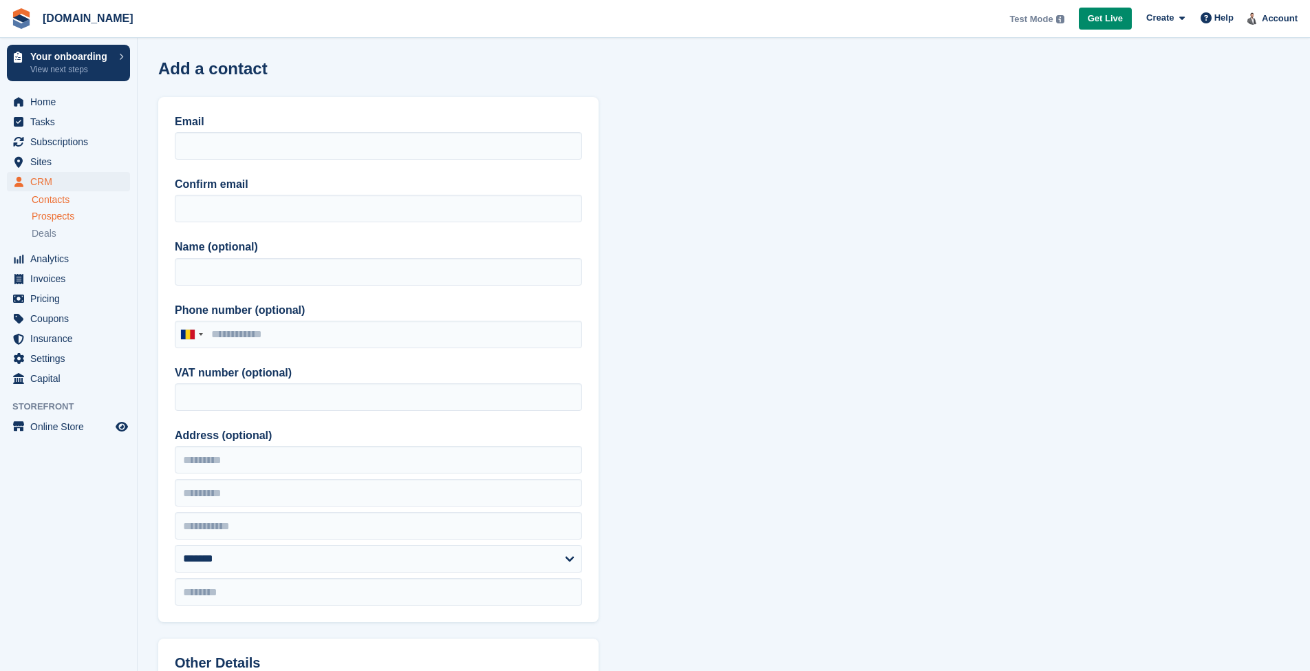
click at [55, 215] on span "Prospects" at bounding box center [53, 216] width 43 height 13
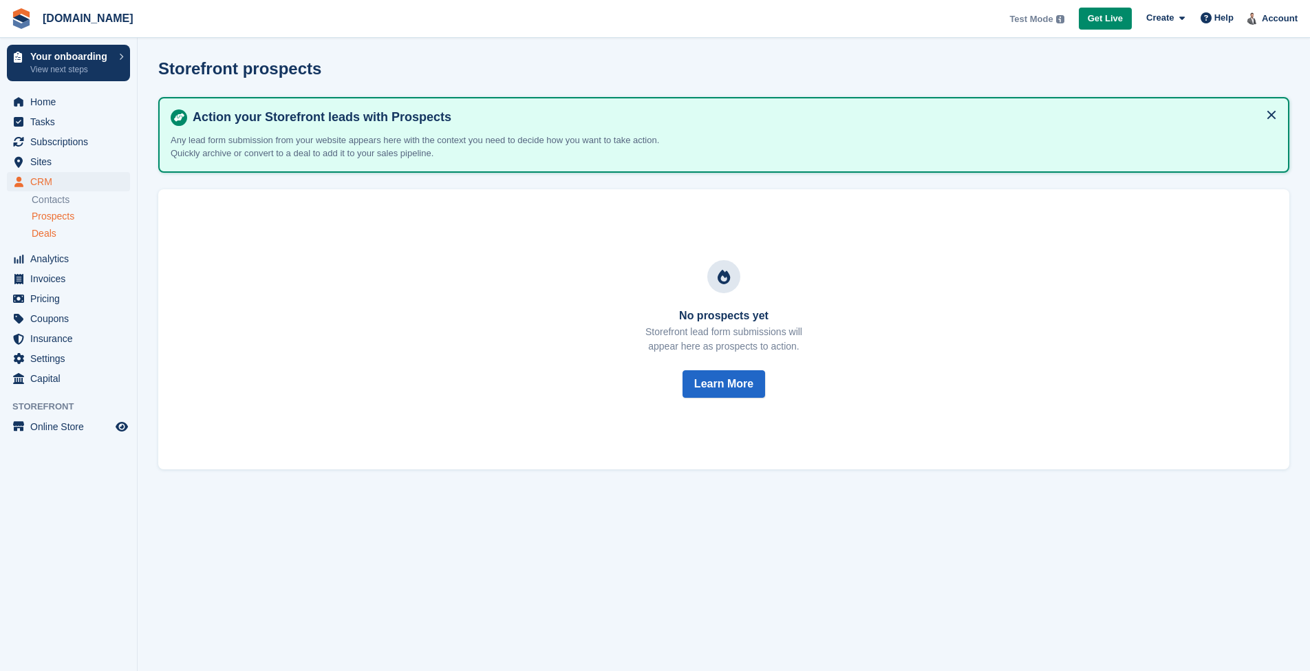
click at [48, 237] on span "Deals" at bounding box center [44, 233] width 25 height 13
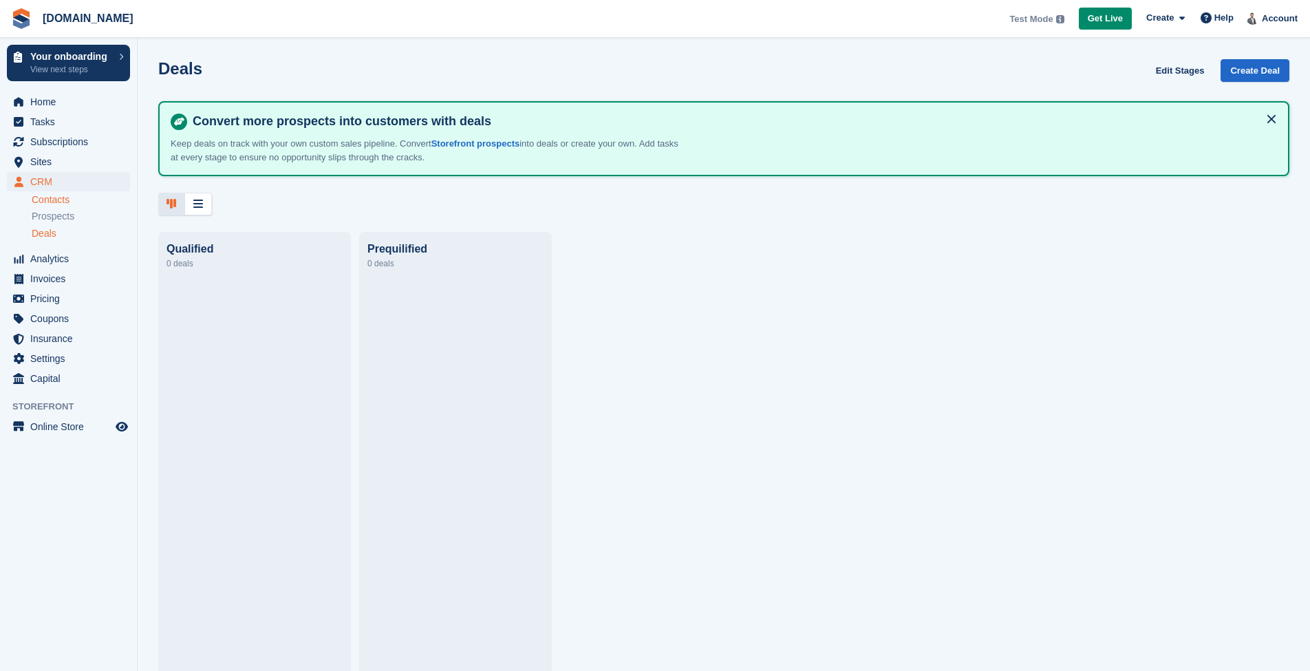
click at [49, 200] on link "Contacts" at bounding box center [81, 199] width 98 height 13
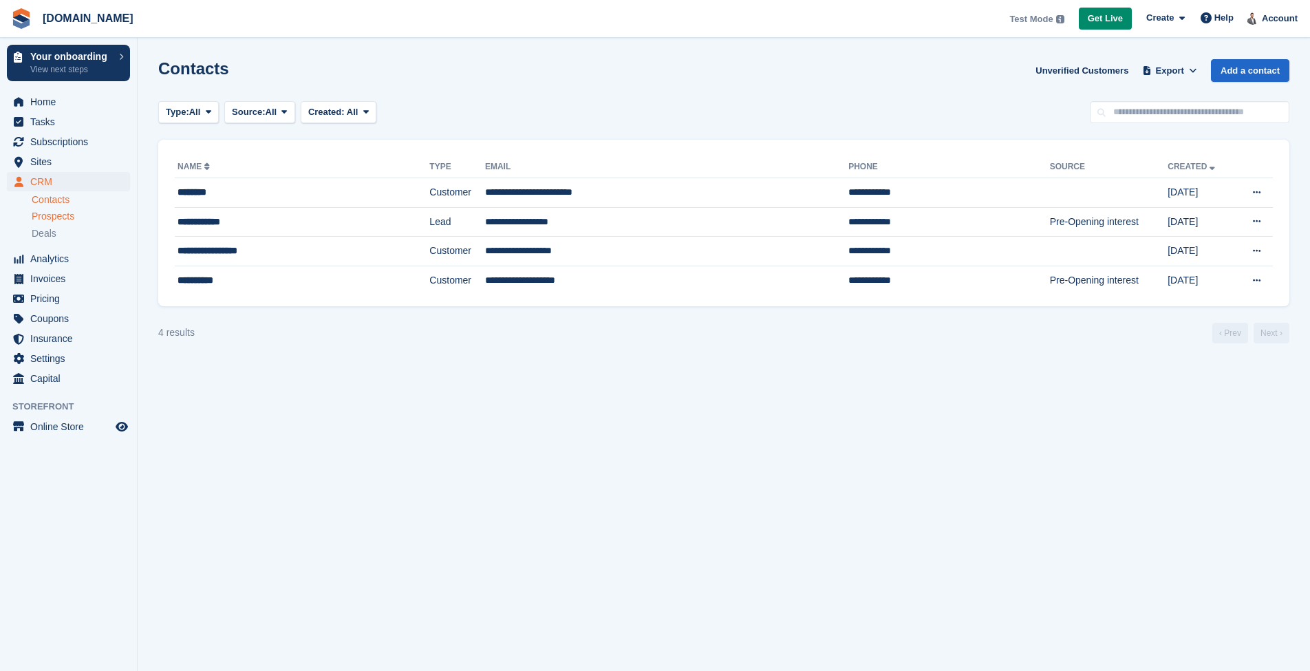
click at [48, 219] on span "Prospects" at bounding box center [53, 216] width 43 height 13
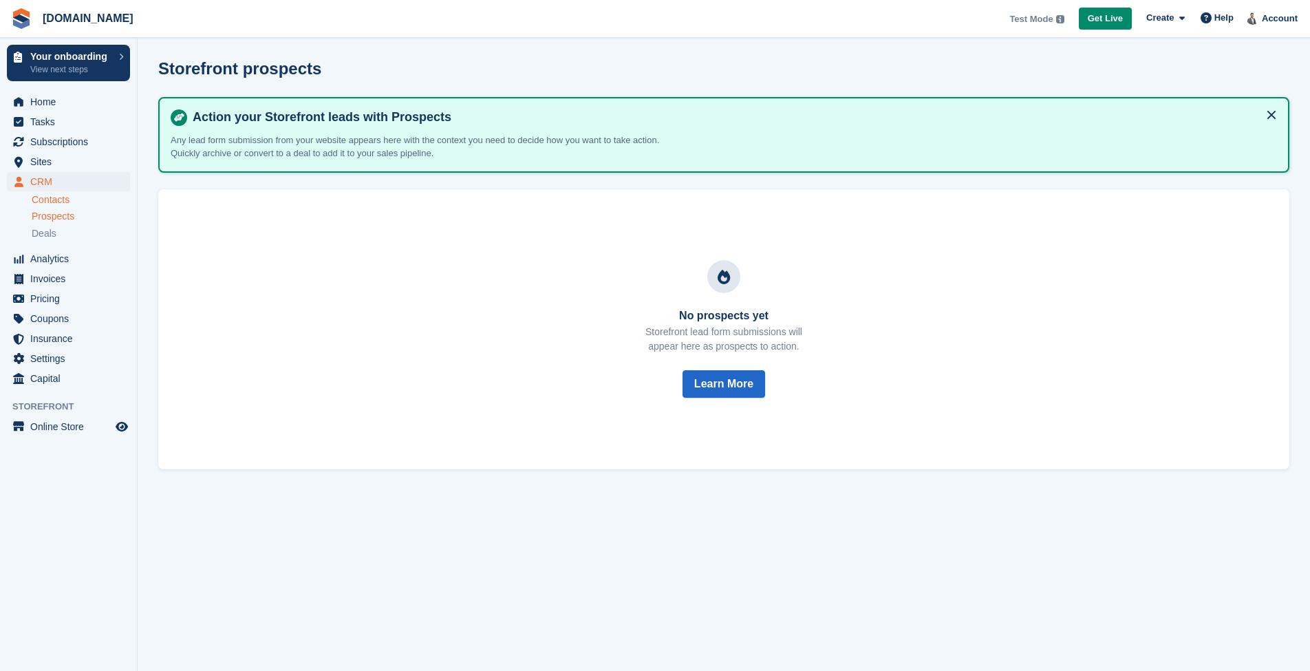
click at [56, 202] on link "Contacts" at bounding box center [81, 199] width 98 height 13
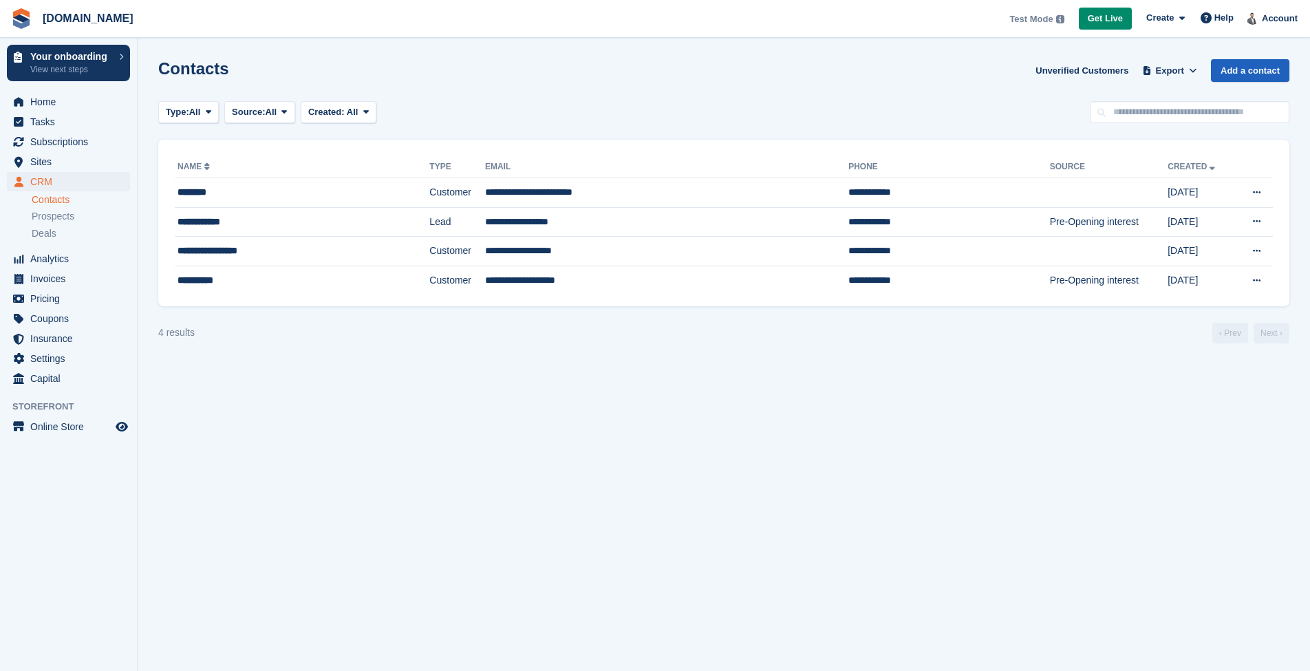
click at [1251, 66] on link "Add a contact" at bounding box center [1250, 70] width 78 height 23
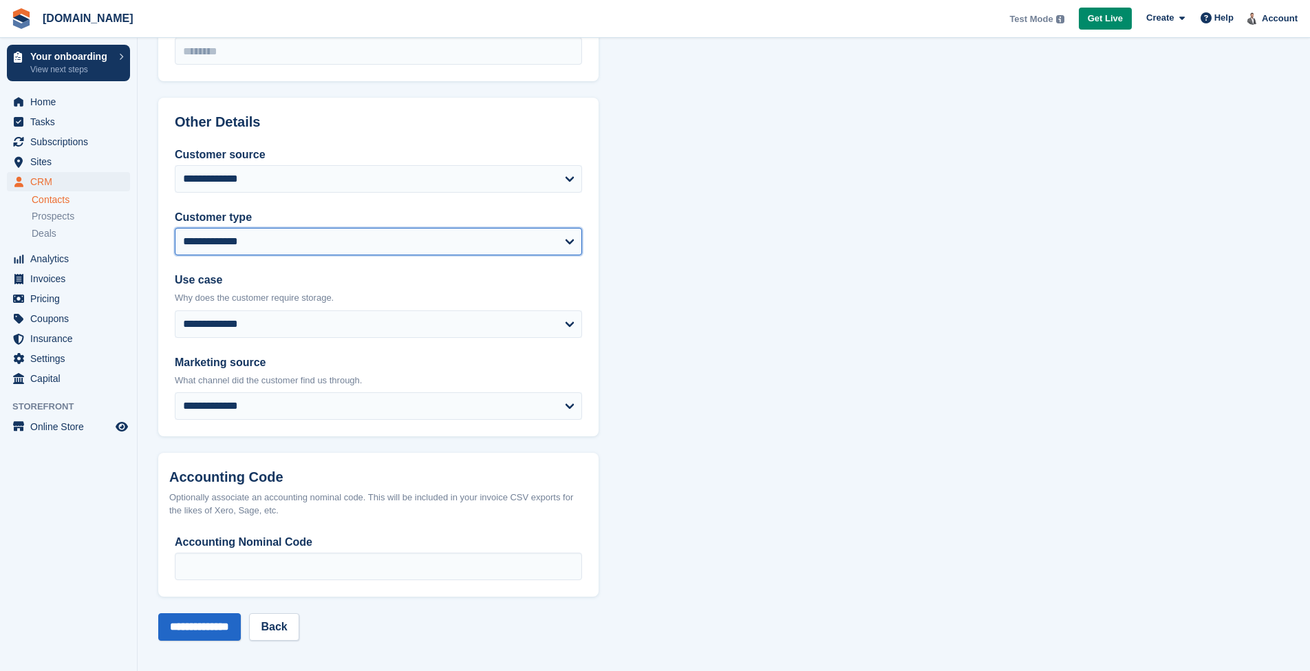
scroll to position [540, 0]
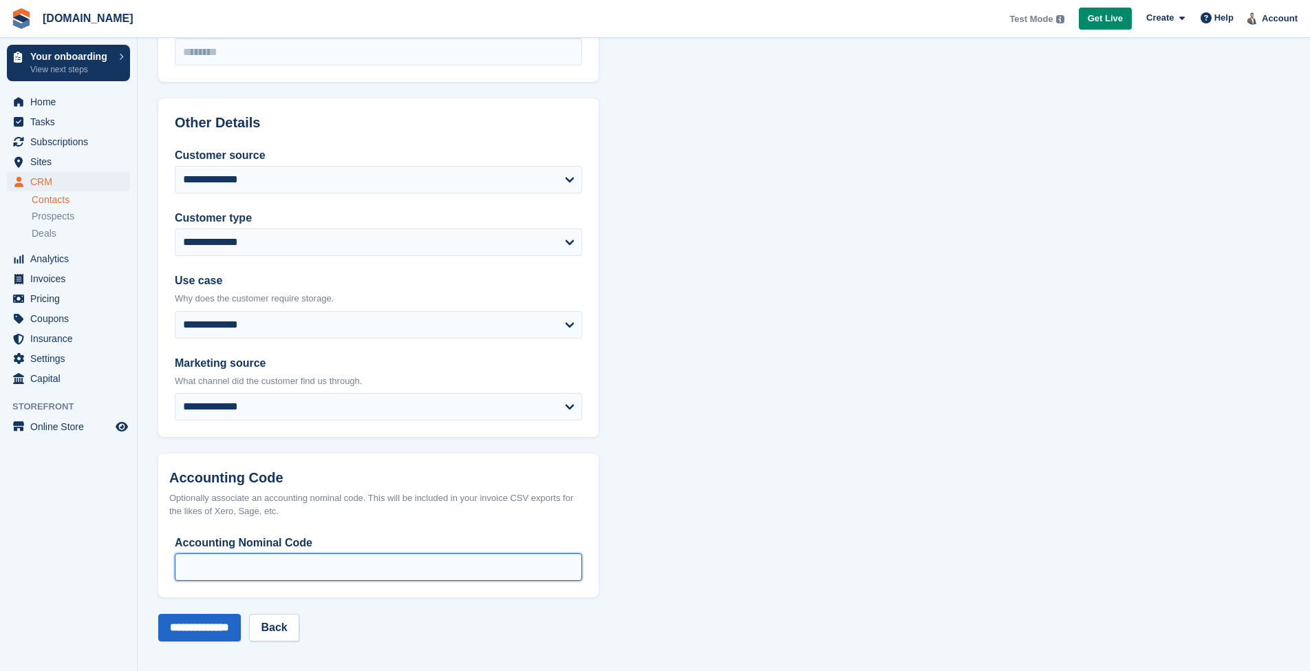
click at [243, 563] on input "Accounting Nominal Code" at bounding box center [378, 567] width 407 height 28
drag, startPoint x: 202, startPoint y: 515, endPoint x: 280, endPoint y: 502, distance: 78.7
click at [280, 502] on div "Optionally associate an accounting nominal code. This will be included in your …" at bounding box center [378, 504] width 418 height 27
click at [275, 503] on div "Optionally associate an accounting nominal code. This will be included in your …" at bounding box center [378, 504] width 418 height 27
drag, startPoint x: 233, startPoint y: 506, endPoint x: 266, endPoint y: 506, distance: 33.0
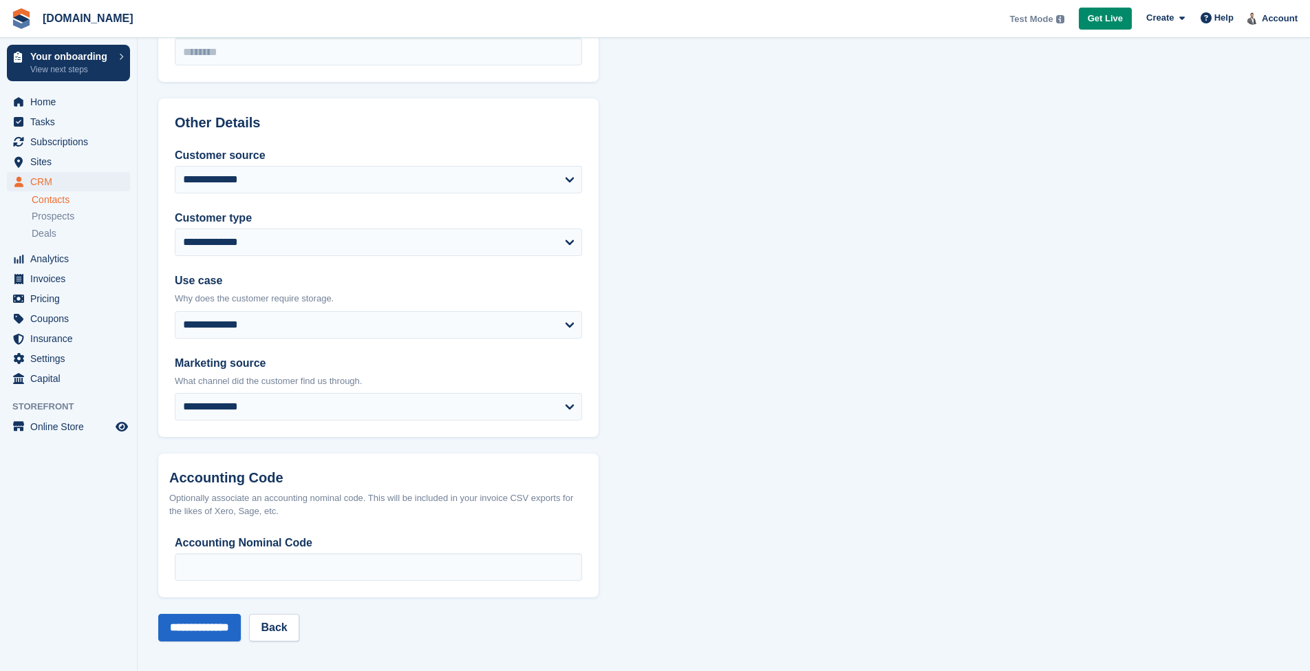
click at [266, 506] on div "Optionally associate an accounting nominal code. This will be included in your …" at bounding box center [378, 504] width 418 height 27
click at [276, 507] on div "Optionally associate an accounting nominal code. This will be included in your …" at bounding box center [378, 504] width 418 height 27
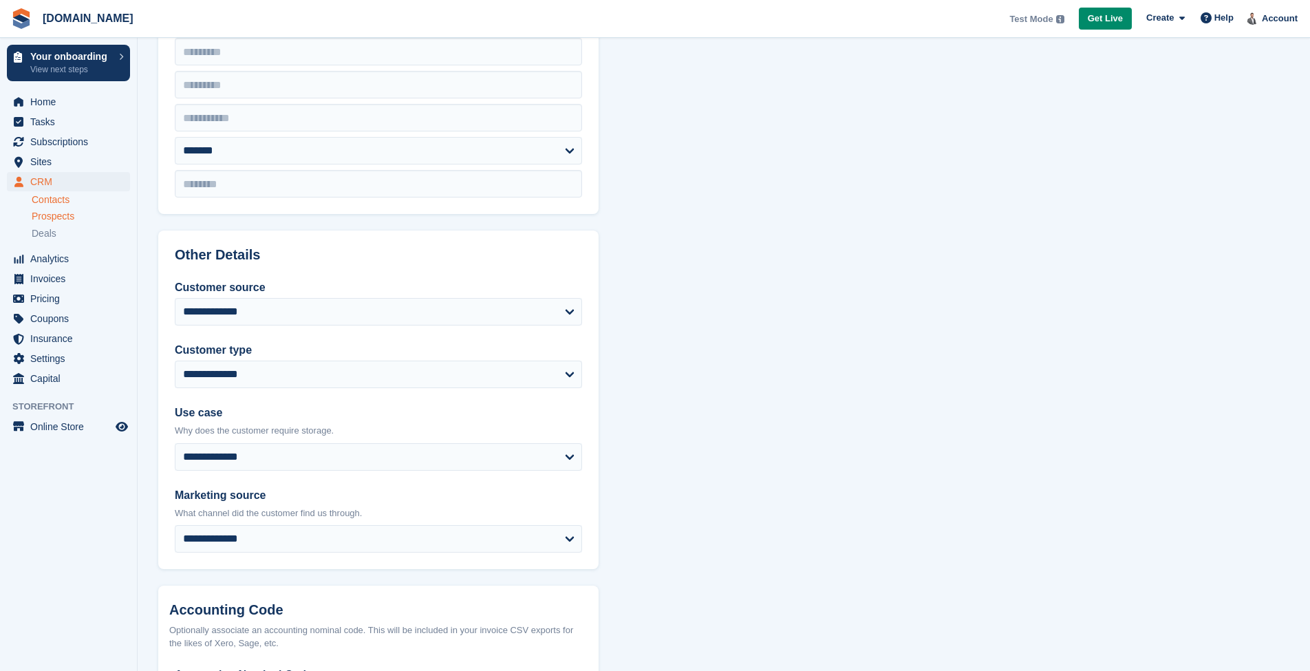
click at [73, 219] on span "Prospects" at bounding box center [53, 216] width 43 height 13
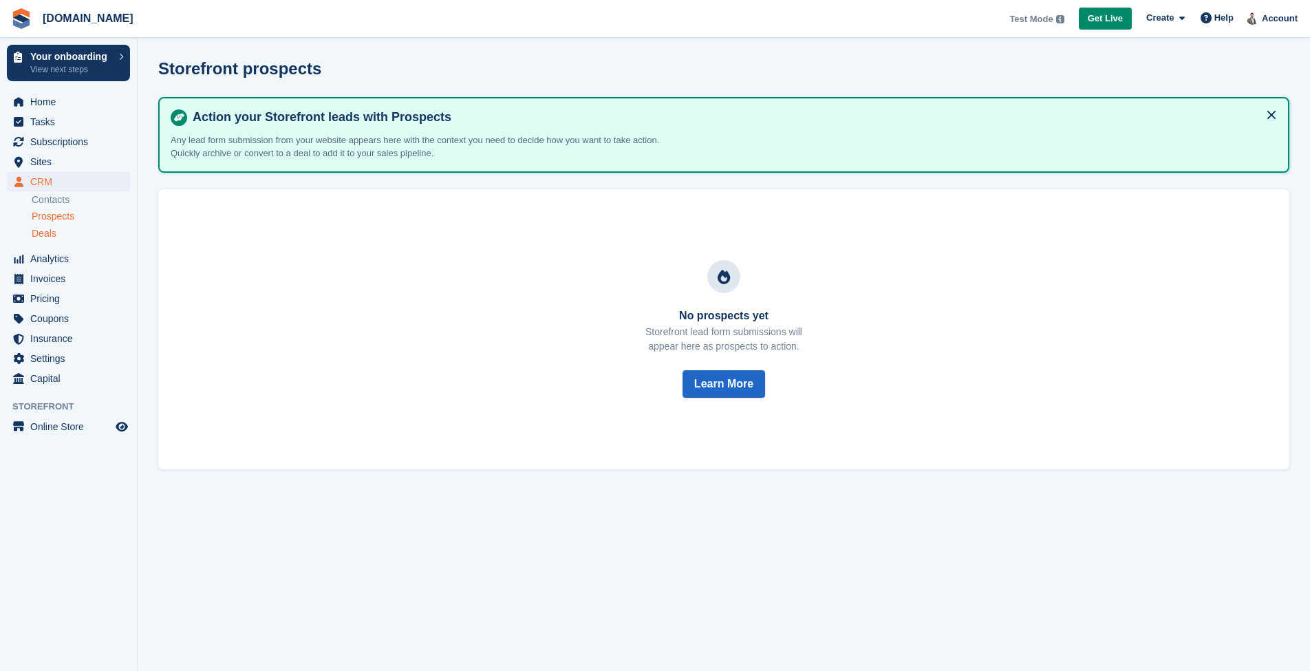
click at [53, 229] on span "Deals" at bounding box center [44, 233] width 25 height 13
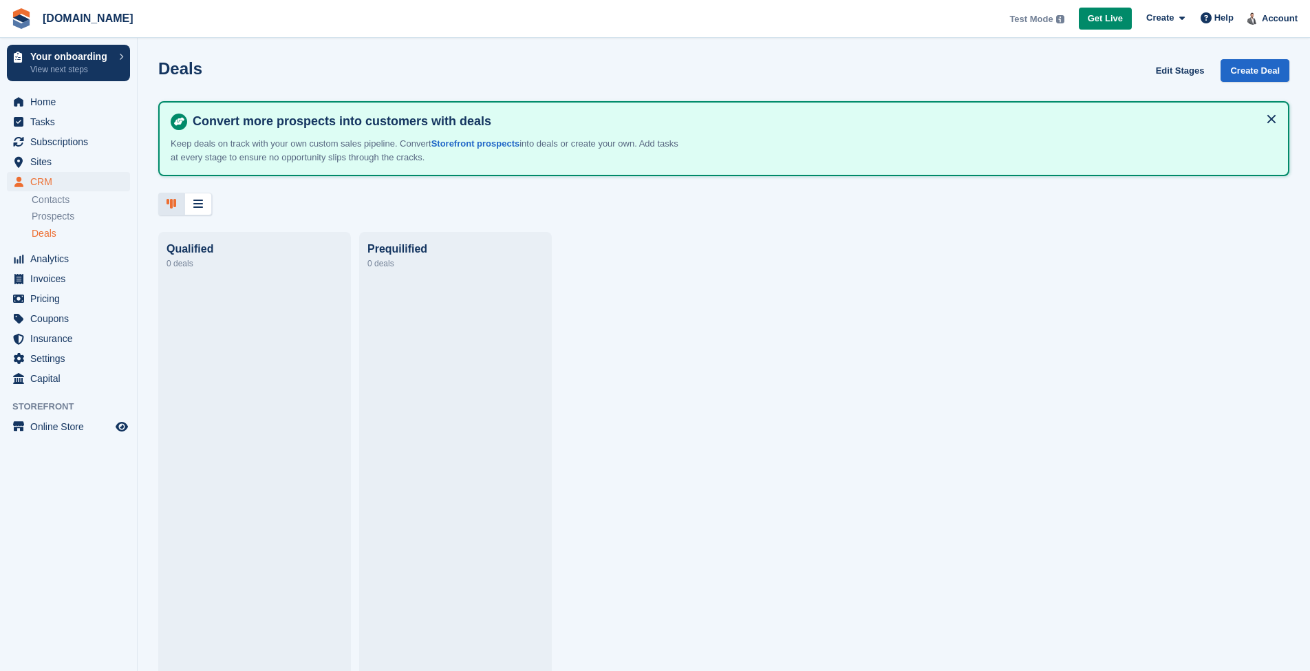
click at [55, 202] on link "Contacts" at bounding box center [81, 199] width 98 height 13
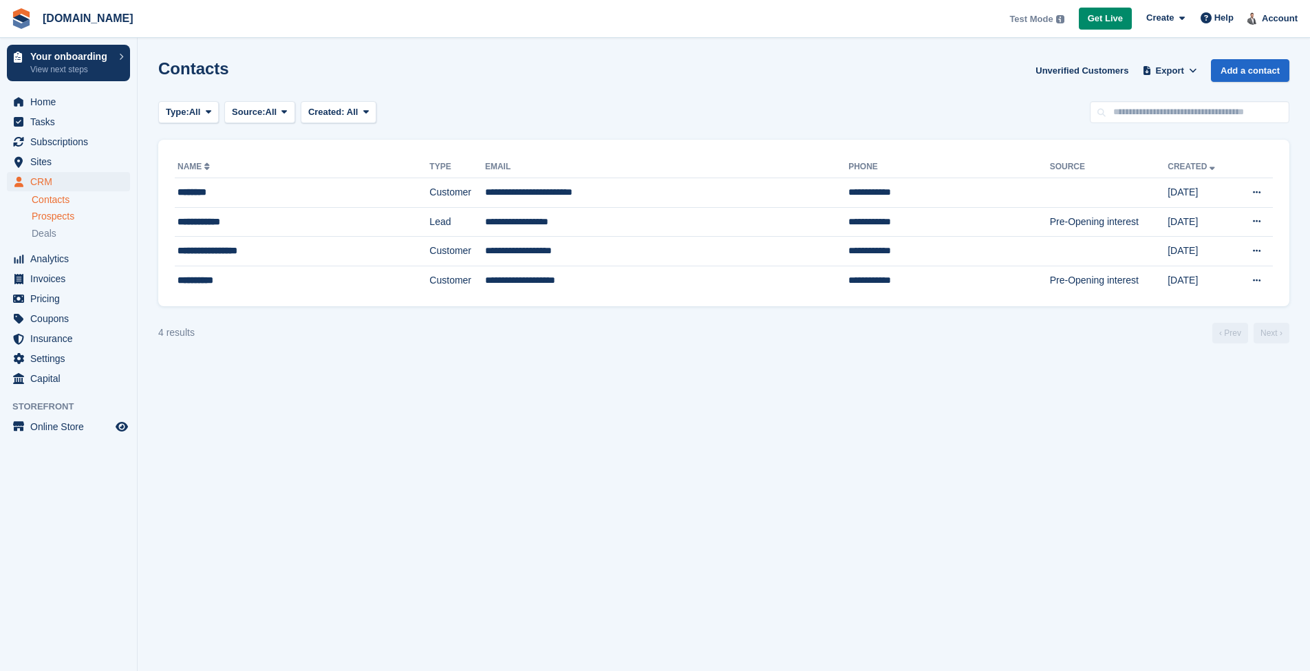
click at [63, 219] on span "Prospects" at bounding box center [53, 216] width 43 height 13
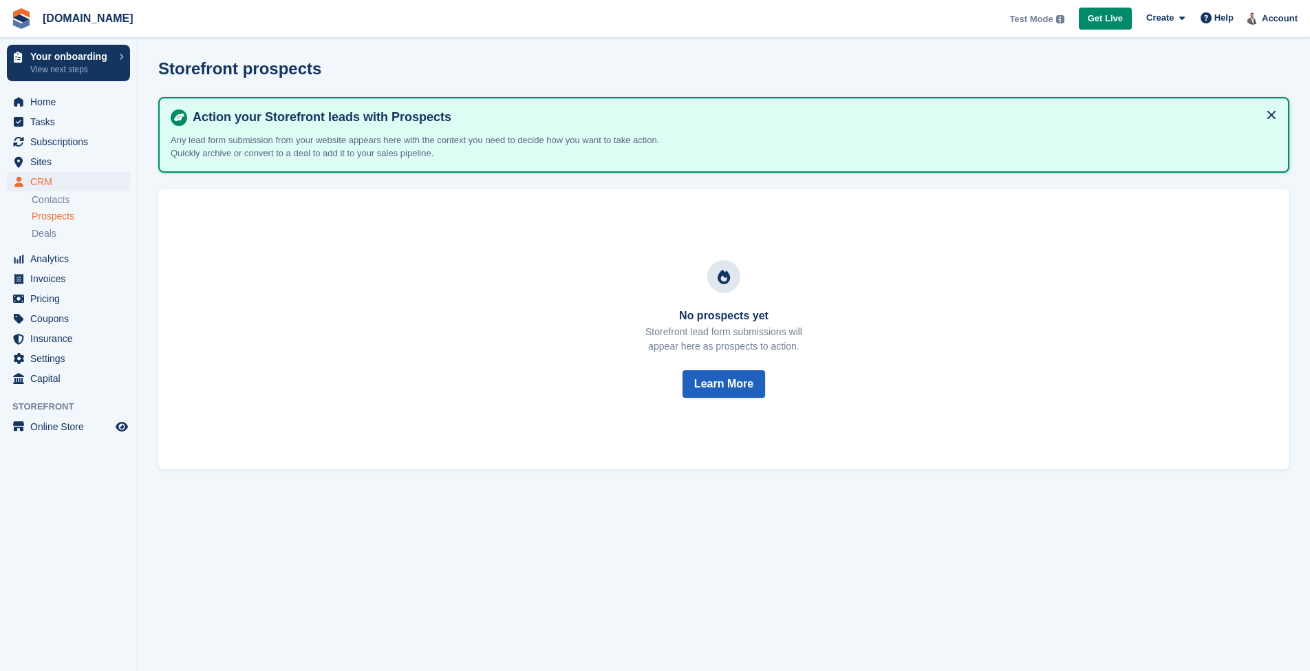
click at [732, 376] on button "Learn More" at bounding box center [723, 384] width 83 height 28
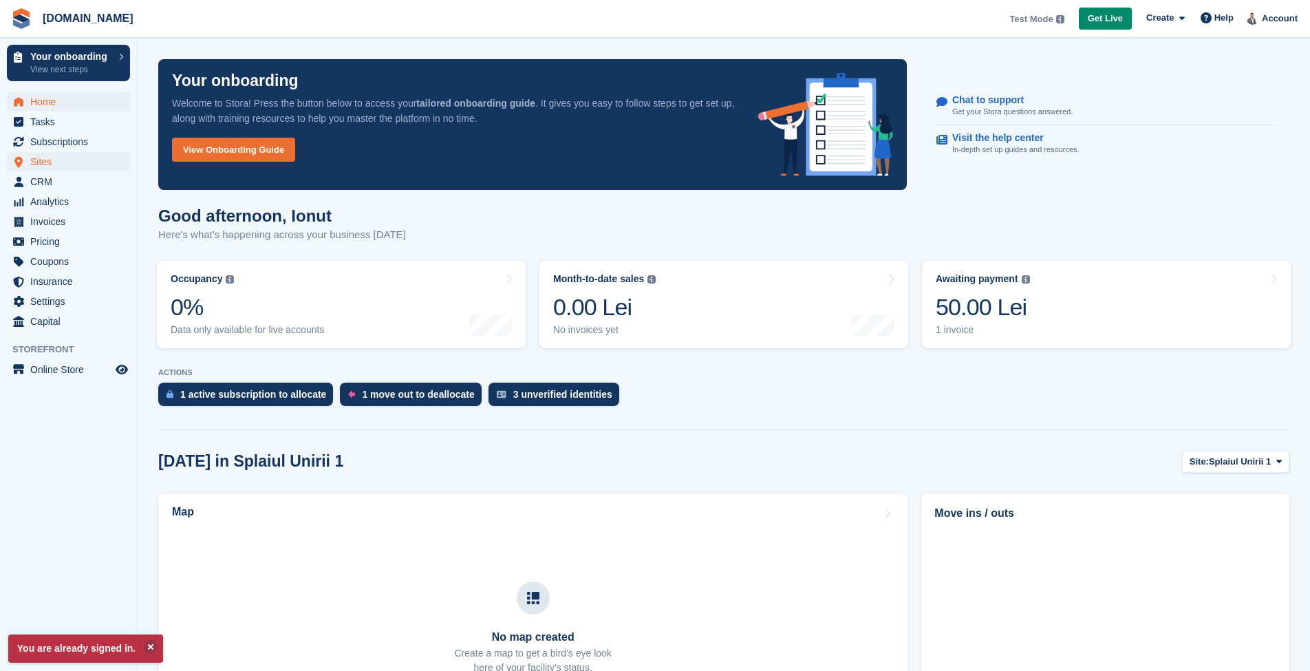
click at [83, 159] on span "Sites" at bounding box center [71, 161] width 83 height 19
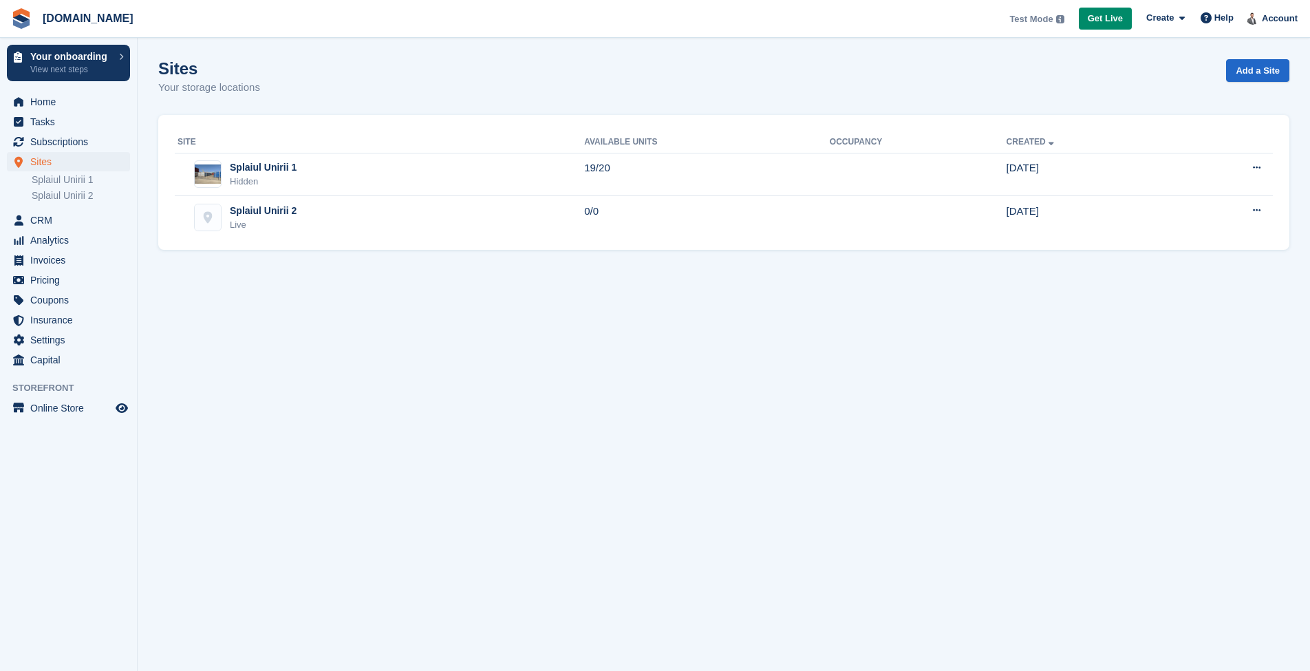
click at [80, 189] on li "Splaiul Unirii 2" at bounding box center [84, 196] width 105 height 14
click at [72, 182] on link "Splaiul Unirii 1" at bounding box center [81, 179] width 98 height 13
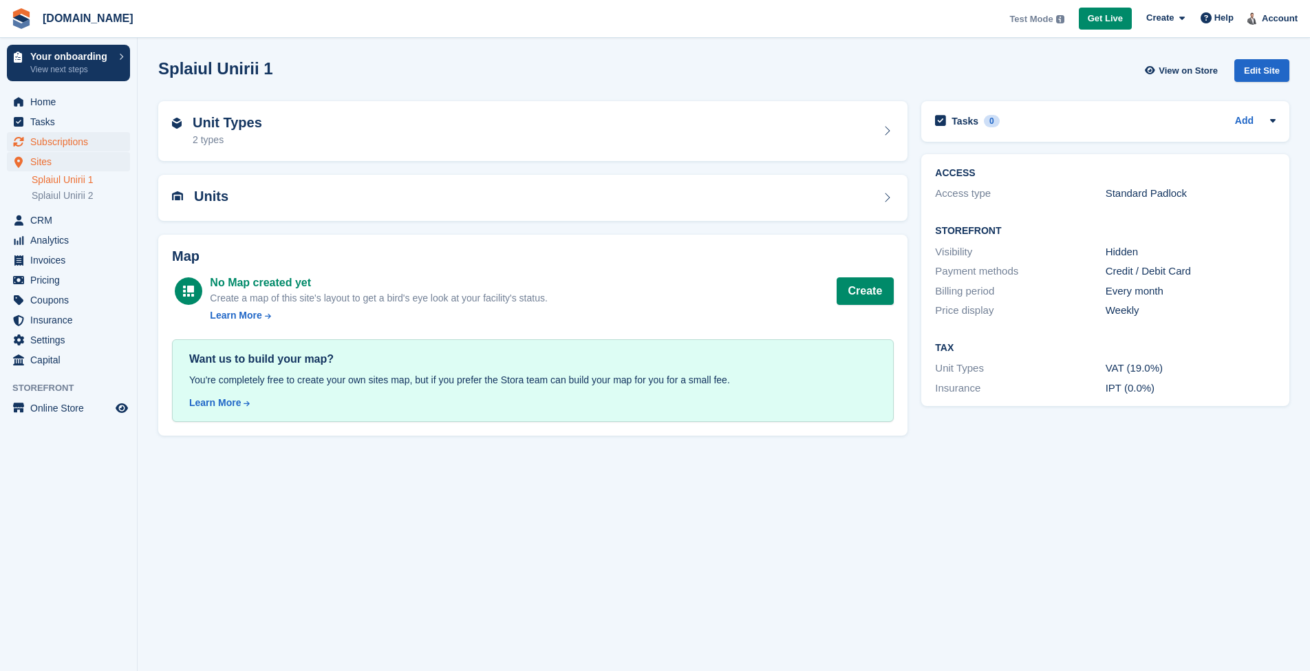
click at [74, 138] on span "Subscriptions" at bounding box center [71, 141] width 83 height 19
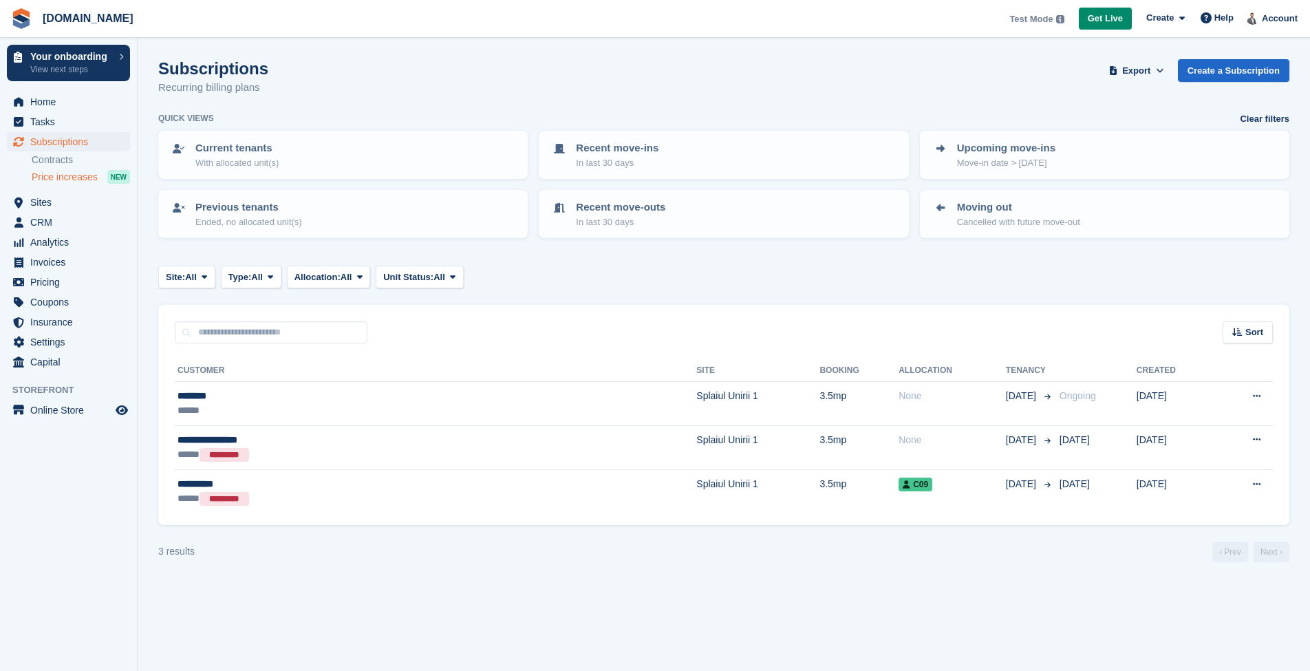
click at [56, 181] on span "Price increases" at bounding box center [65, 177] width 66 height 13
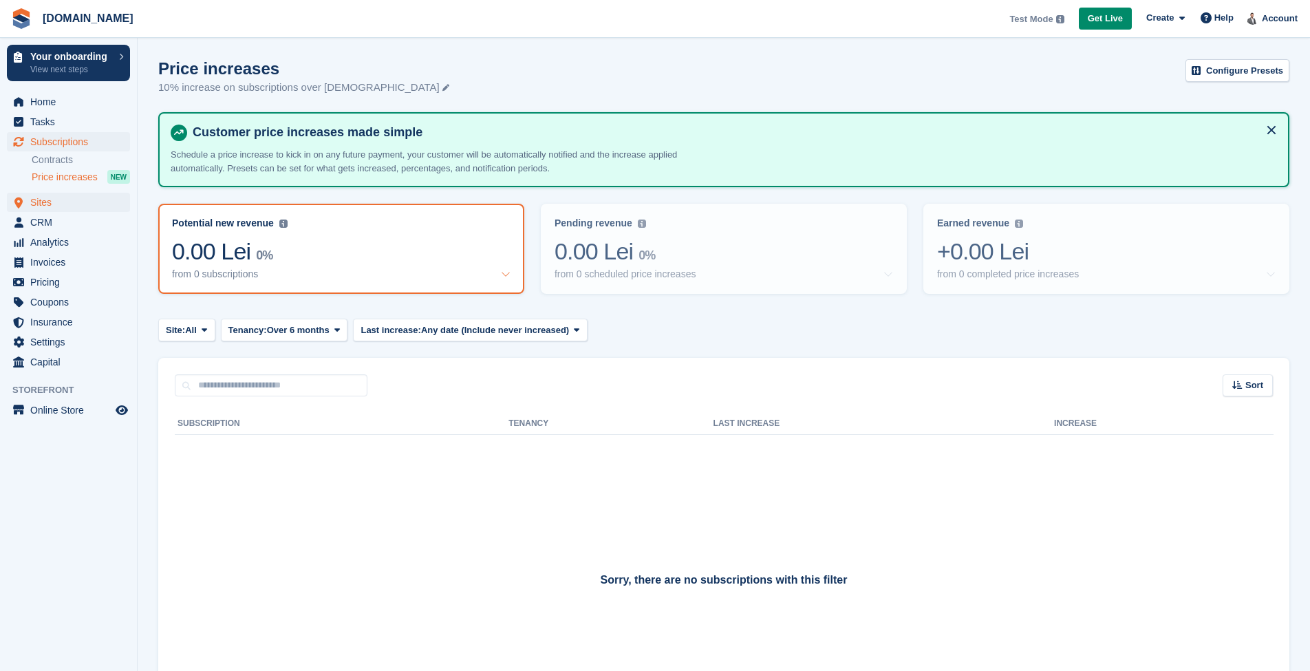
click at [47, 202] on span "Sites" at bounding box center [71, 202] width 83 height 19
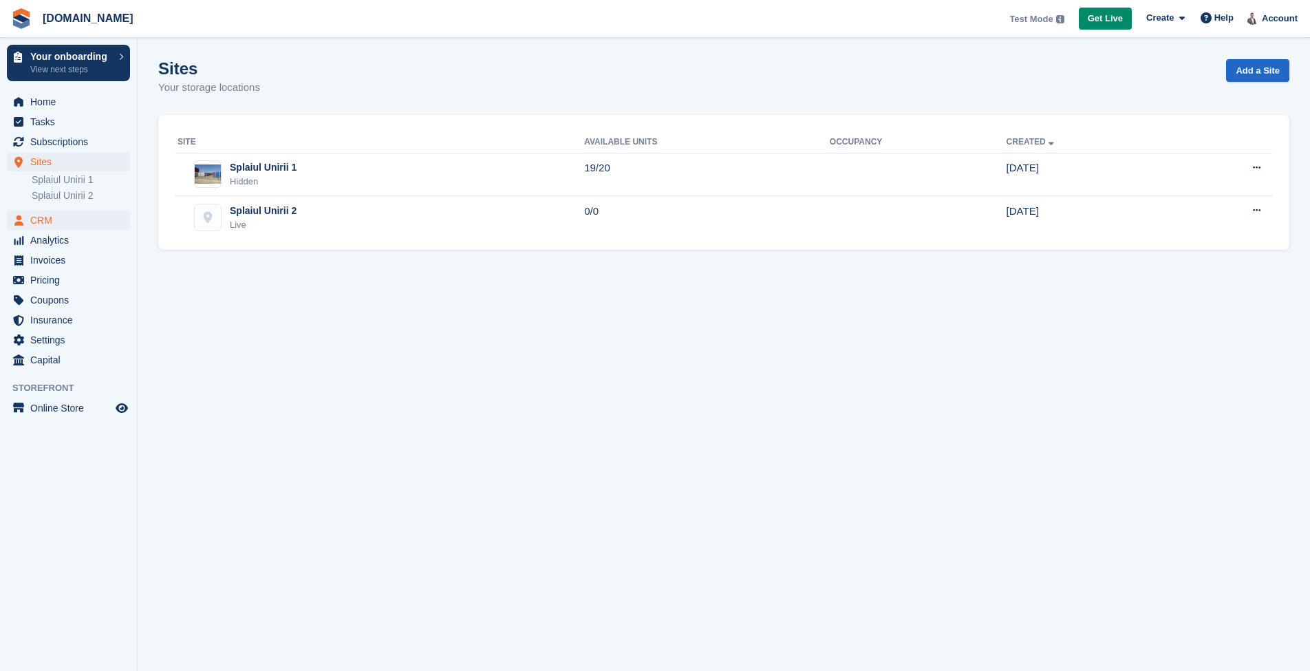
click at [47, 220] on span "CRM" at bounding box center [71, 220] width 83 height 19
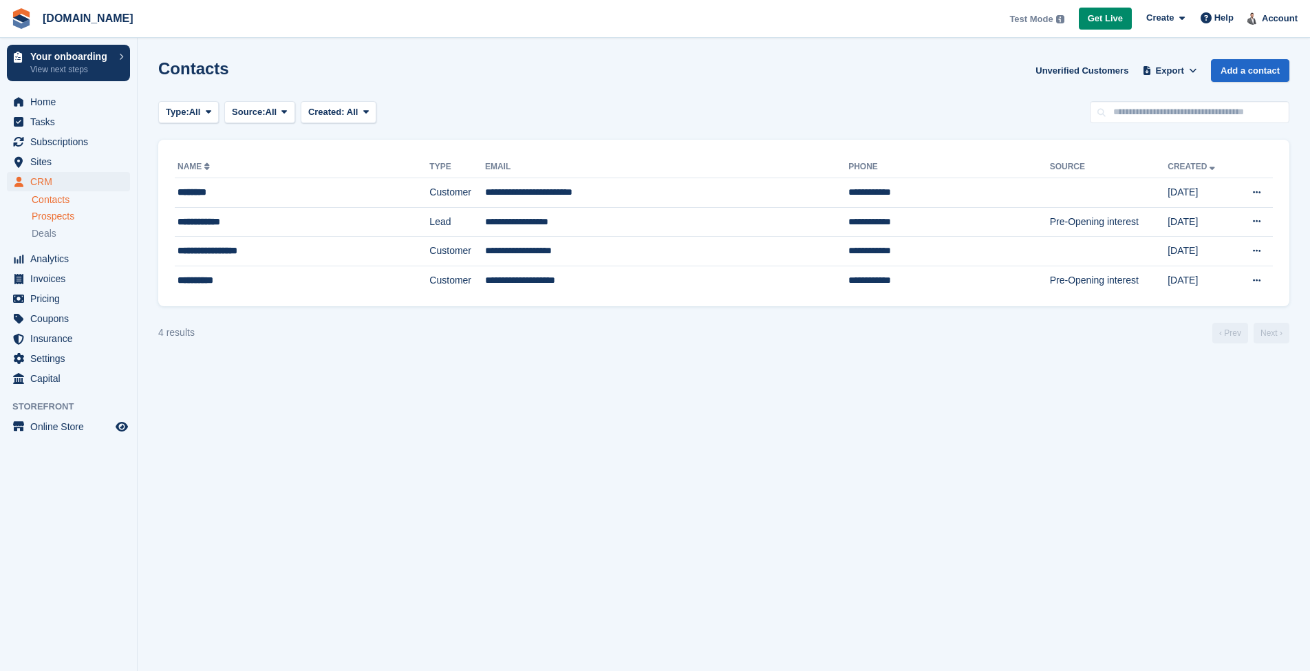
click at [53, 215] on span "Prospects" at bounding box center [53, 216] width 43 height 13
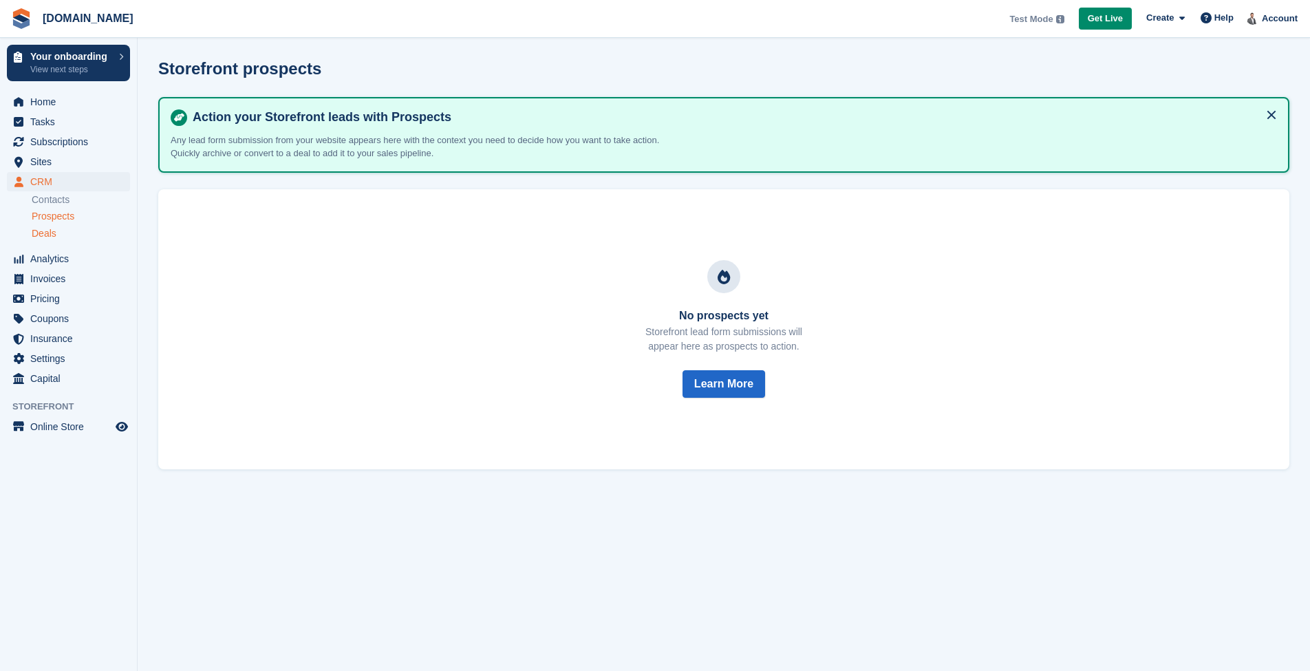
click at [52, 229] on span "Deals" at bounding box center [44, 233] width 25 height 13
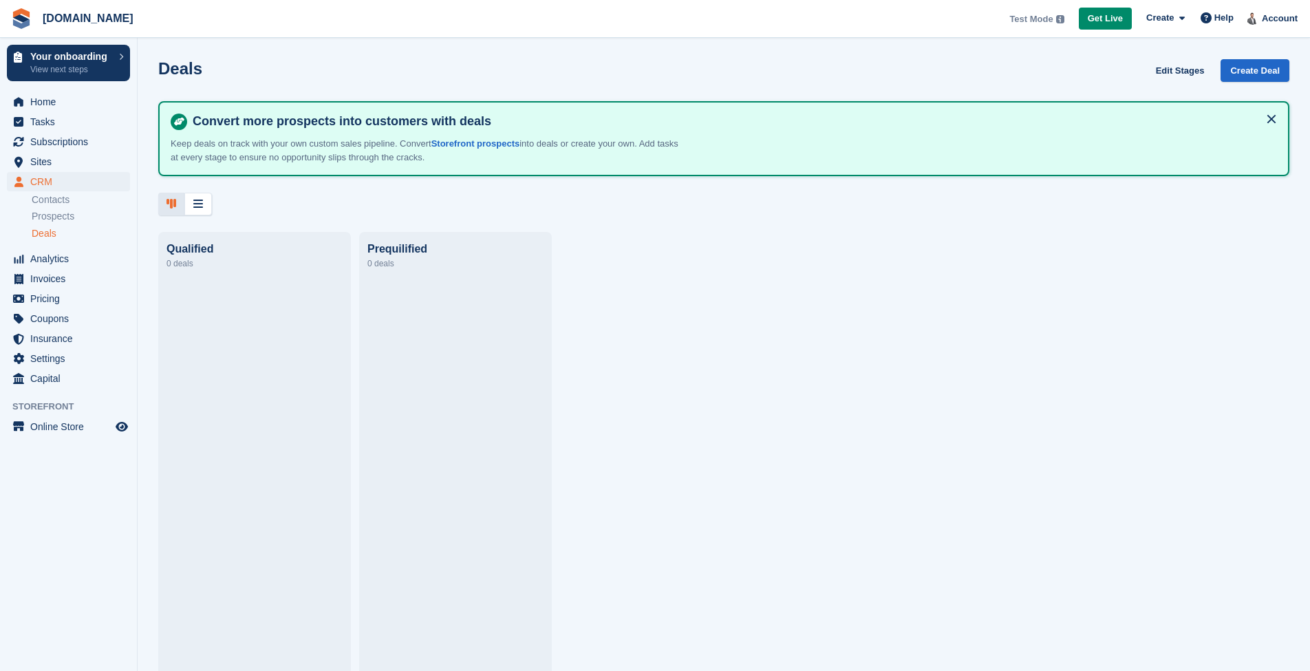
click at [1050, 356] on div "Qualified 0 deals Prequilified 0 deals" at bounding box center [724, 452] width 1172 height 440
click at [49, 219] on span "Prospects" at bounding box center [53, 216] width 43 height 13
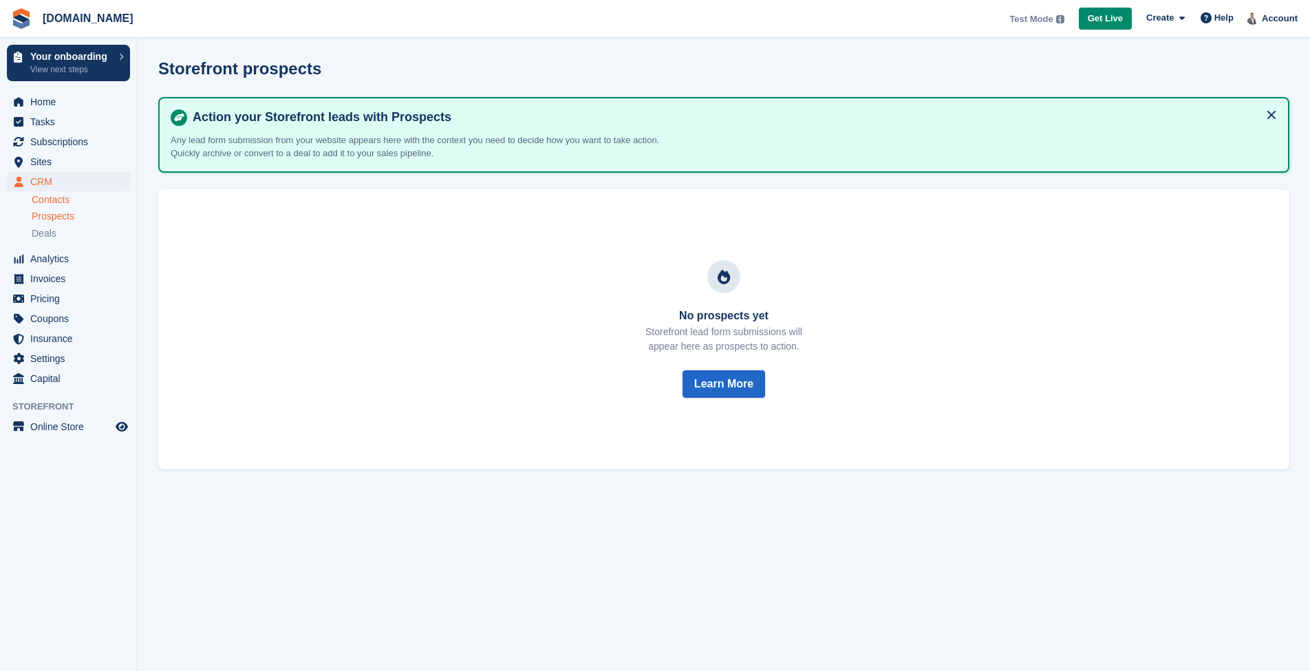
click at [50, 202] on link "Contacts" at bounding box center [81, 199] width 98 height 13
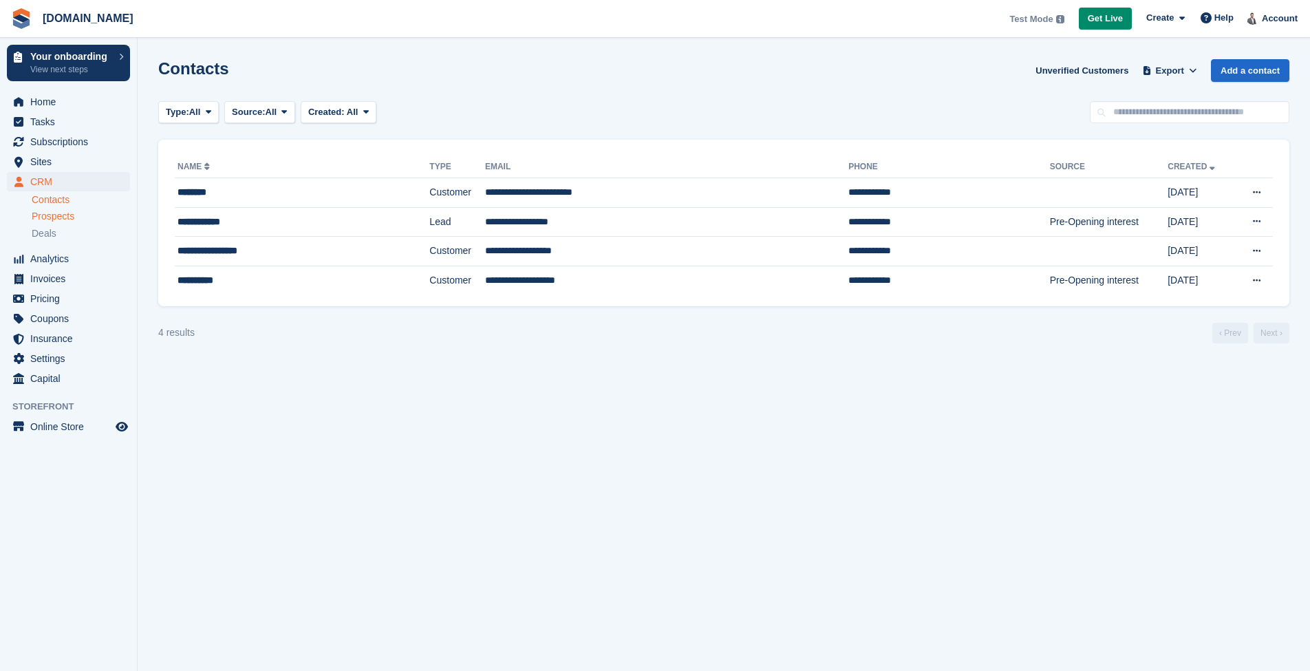
click at [41, 218] on span "Prospects" at bounding box center [53, 216] width 43 height 13
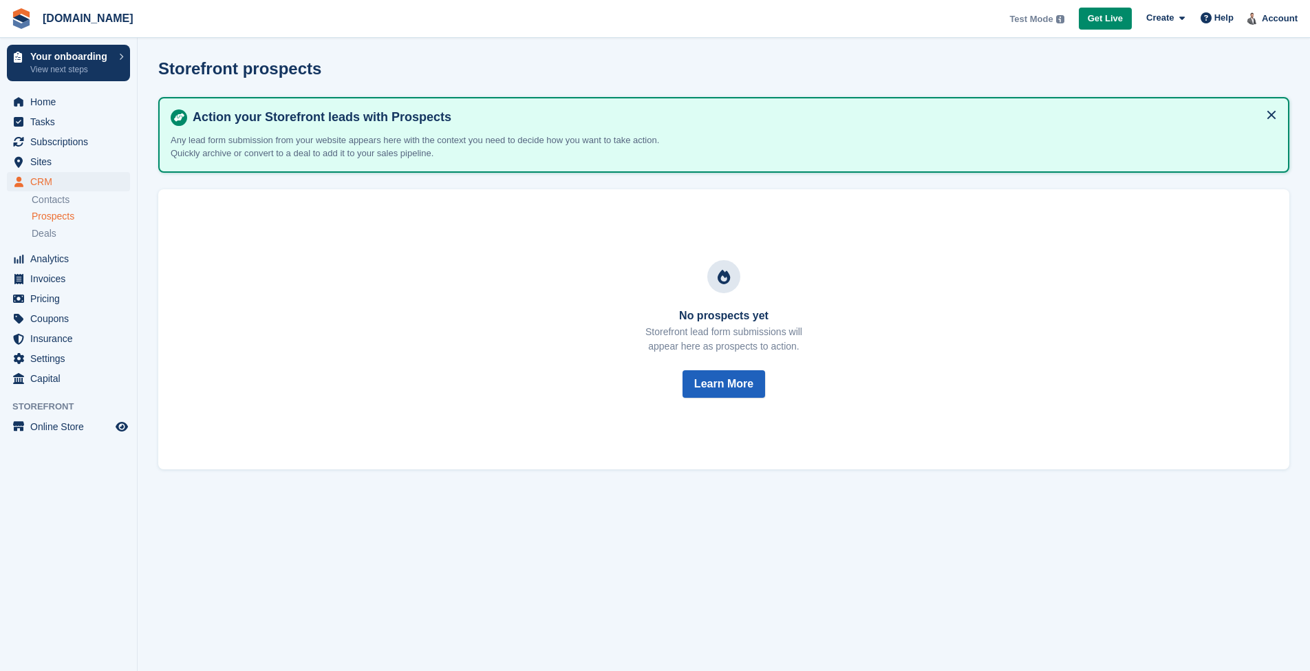
click at [702, 382] on button "Learn More" at bounding box center [723, 384] width 83 height 28
click at [56, 230] on span "Deals" at bounding box center [44, 233] width 25 height 13
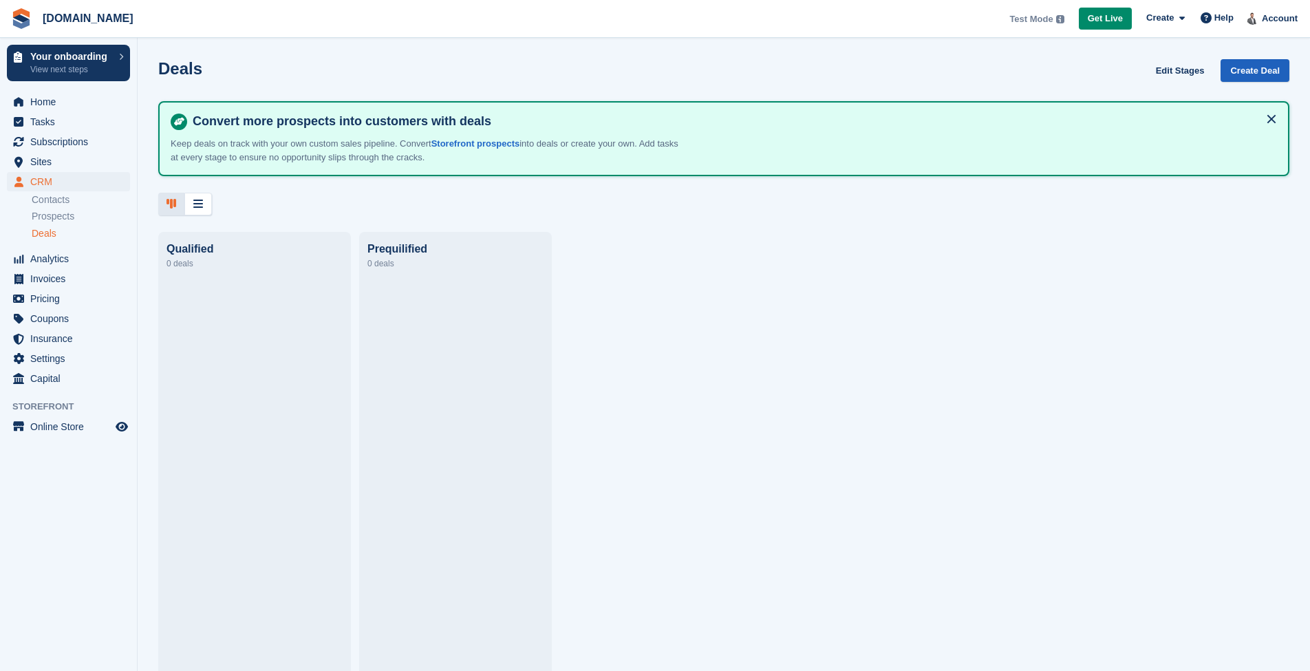
click at [1249, 72] on link "Create Deal" at bounding box center [1255, 70] width 69 height 23
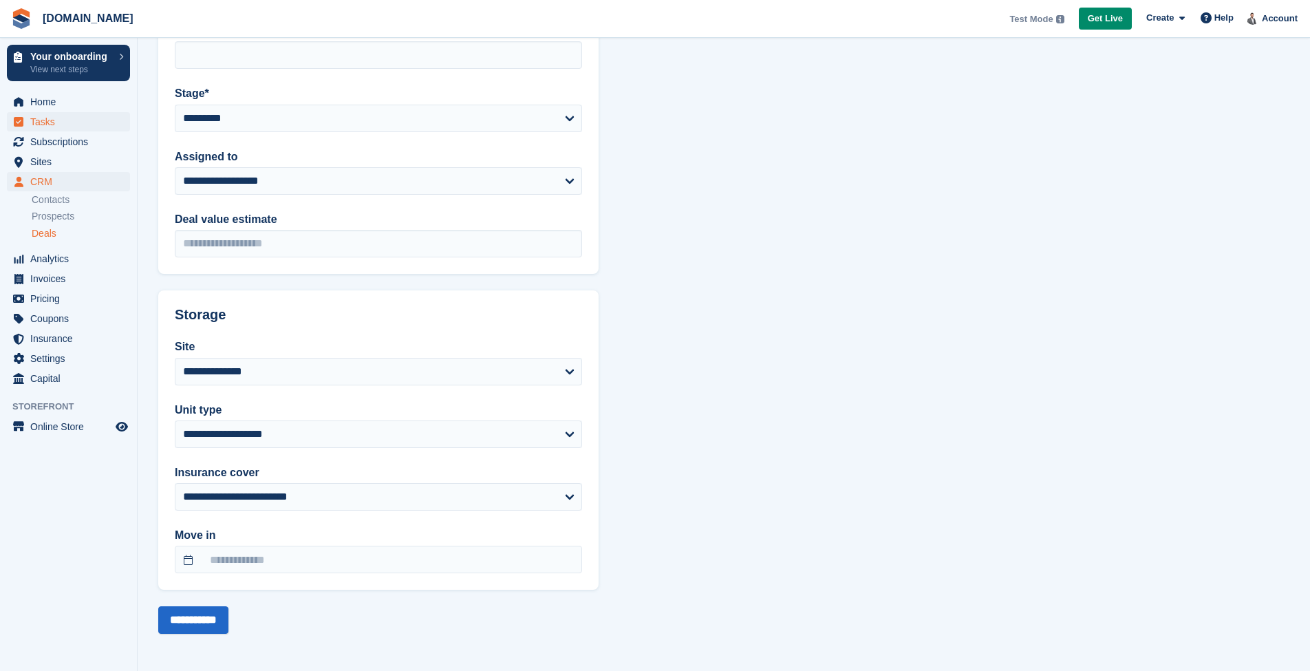
scroll to position [239, 0]
click at [56, 203] on link "Contacts" at bounding box center [81, 199] width 98 height 13
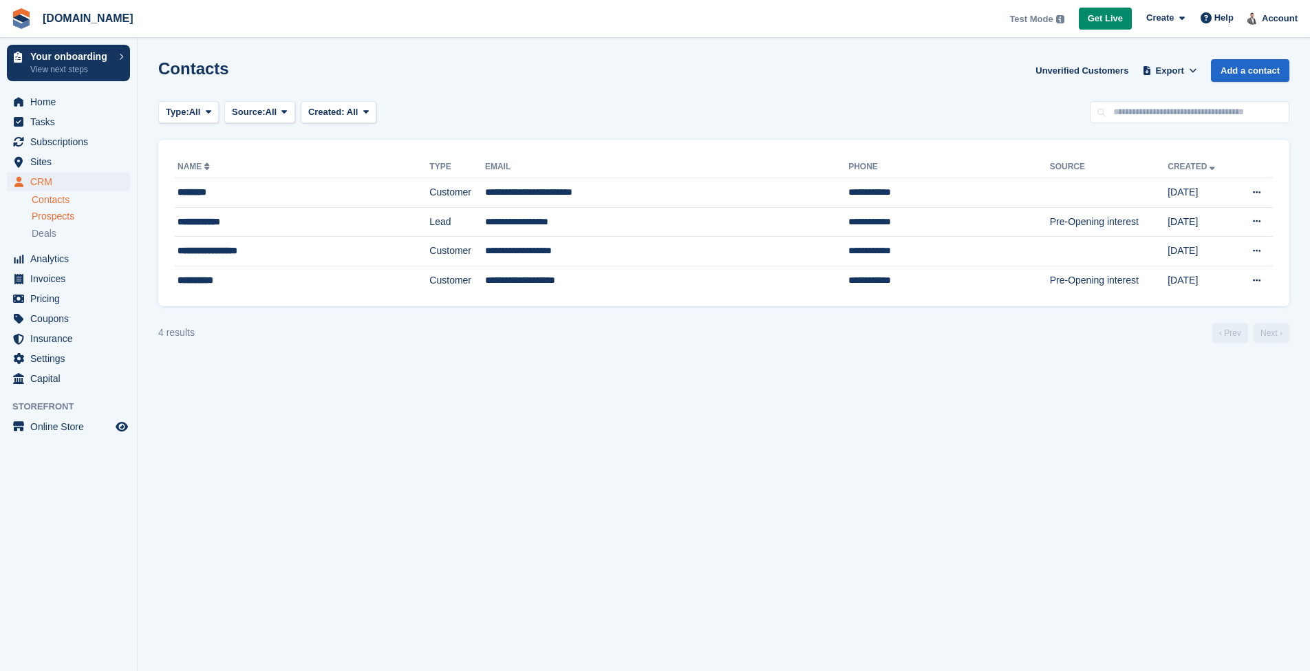
click at [60, 222] on span "Prospects" at bounding box center [53, 216] width 43 height 13
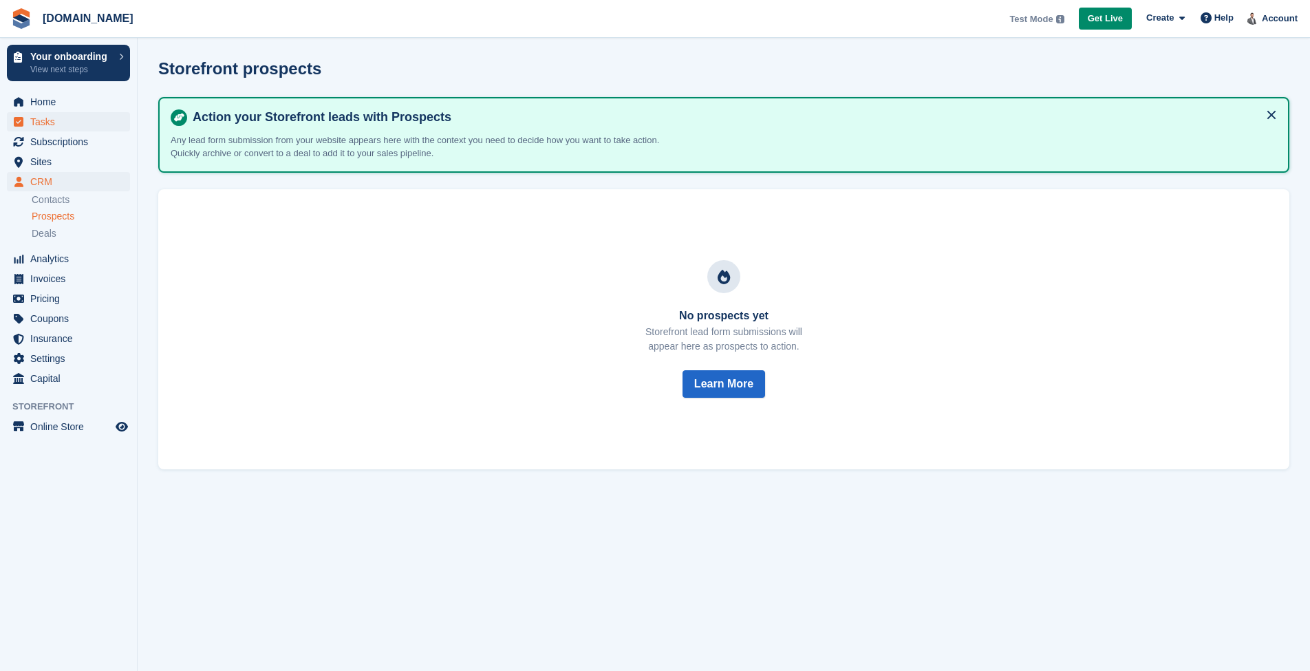
click at [67, 114] on span "Tasks" at bounding box center [71, 121] width 83 height 19
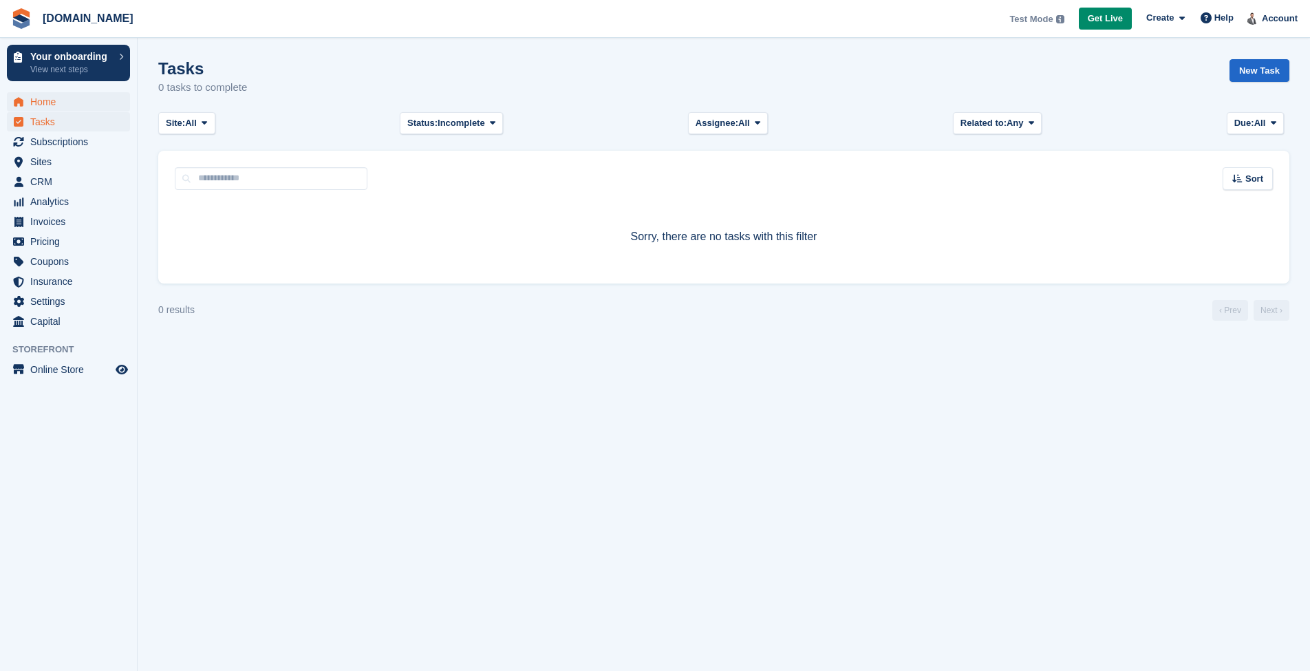
click at [61, 100] on span "Home" at bounding box center [71, 101] width 83 height 19
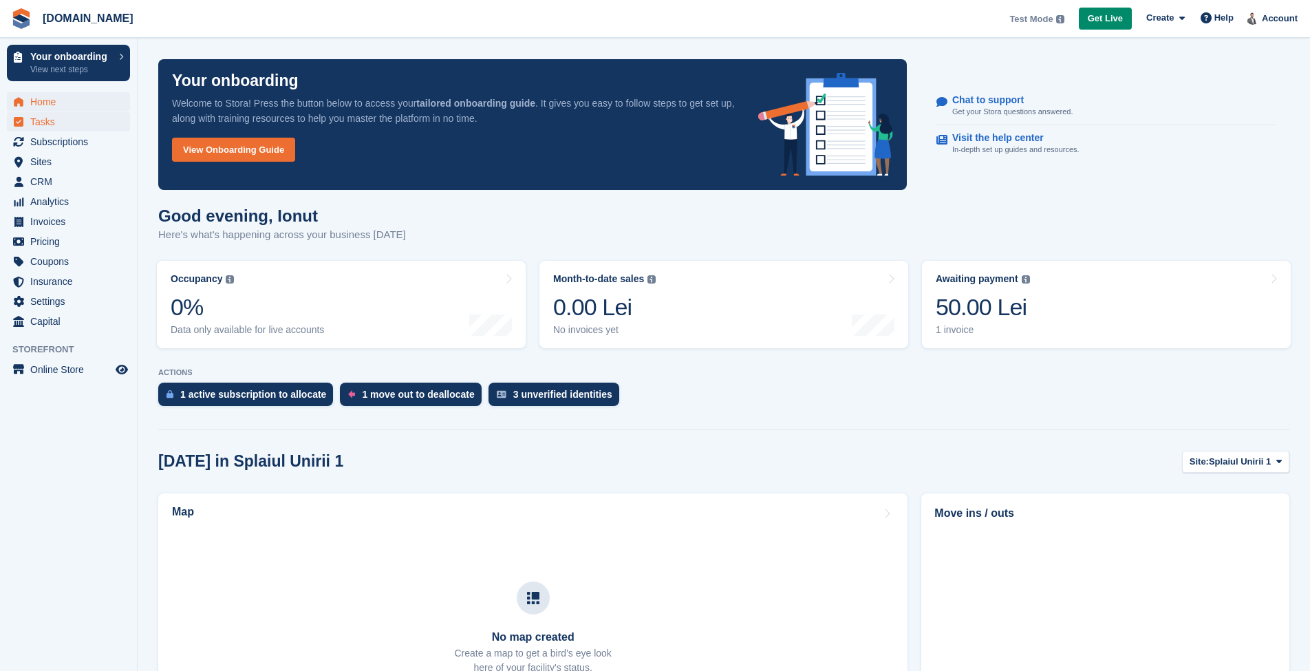
click at [56, 119] on span "Tasks" at bounding box center [71, 121] width 83 height 19
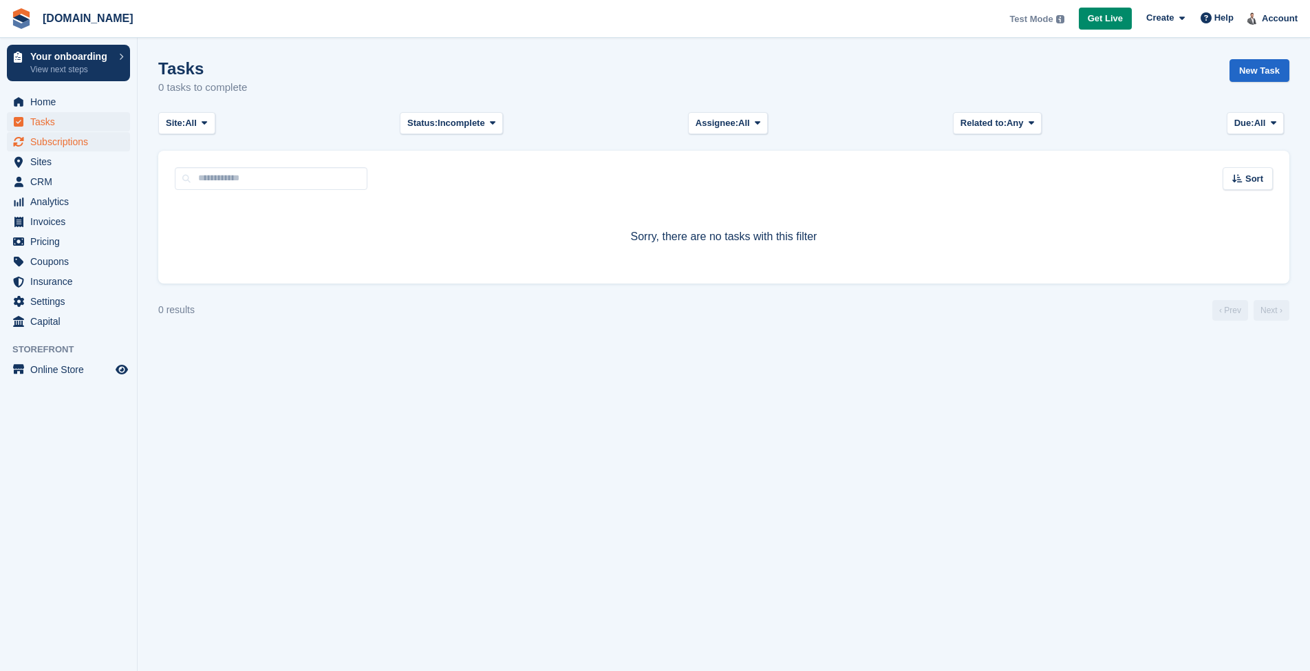
click at [54, 139] on span "Subscriptions" at bounding box center [71, 141] width 83 height 19
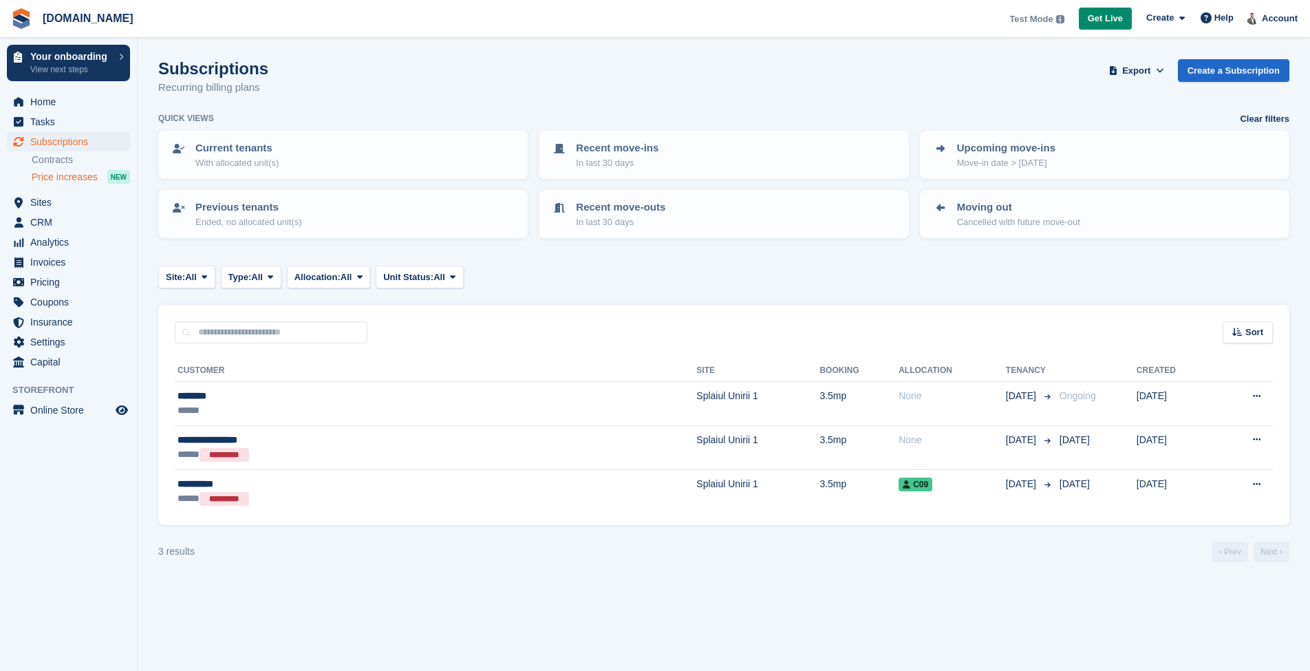
click at [60, 174] on span "Price increases" at bounding box center [65, 177] width 66 height 13
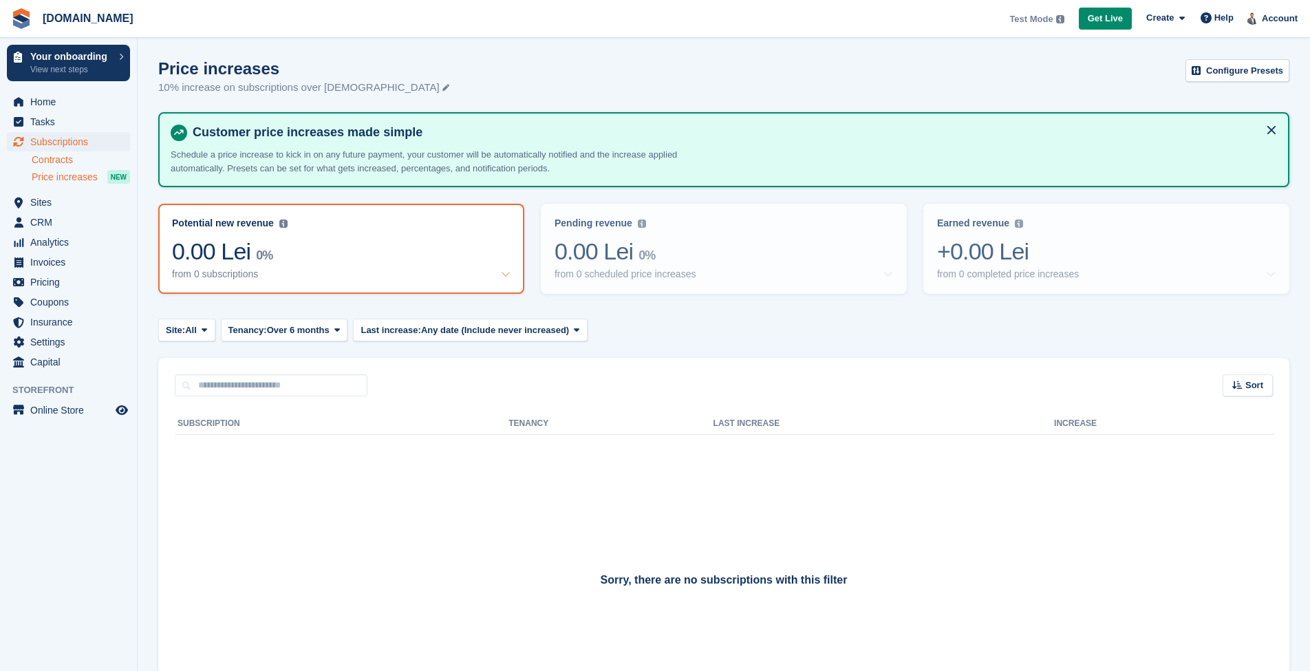
click at [61, 161] on link "Contracts" at bounding box center [81, 159] width 98 height 13
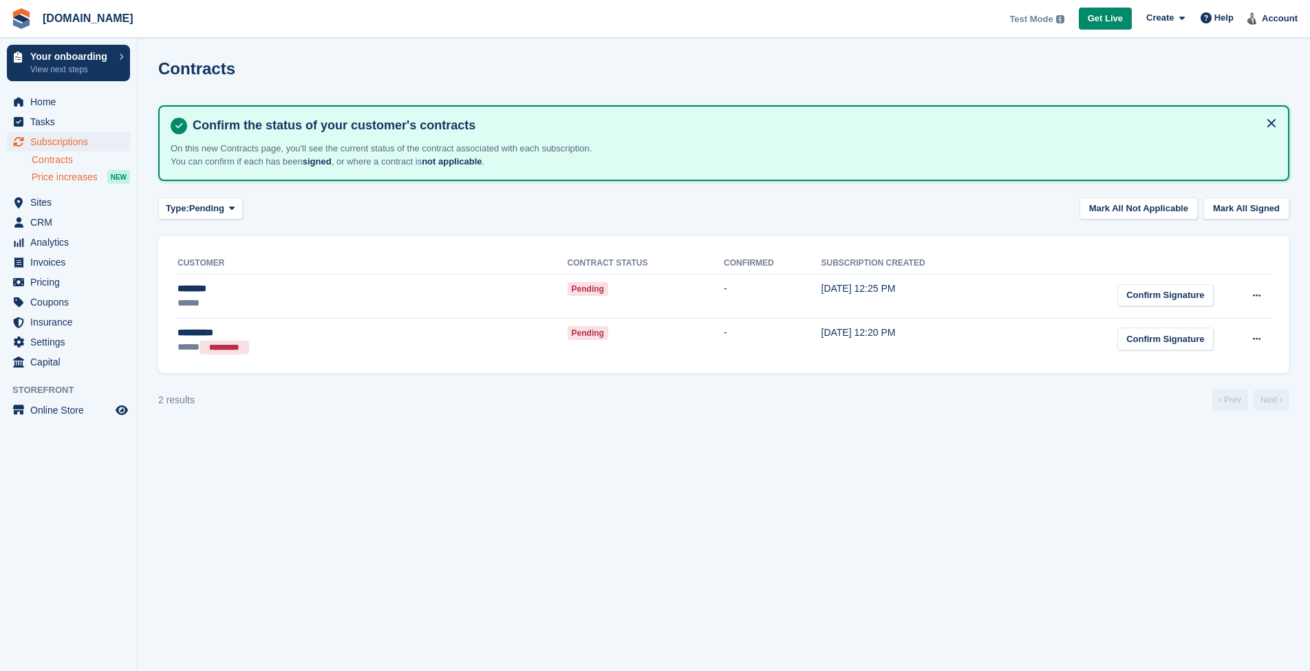
click at [61, 174] on span "Price increases" at bounding box center [65, 177] width 66 height 13
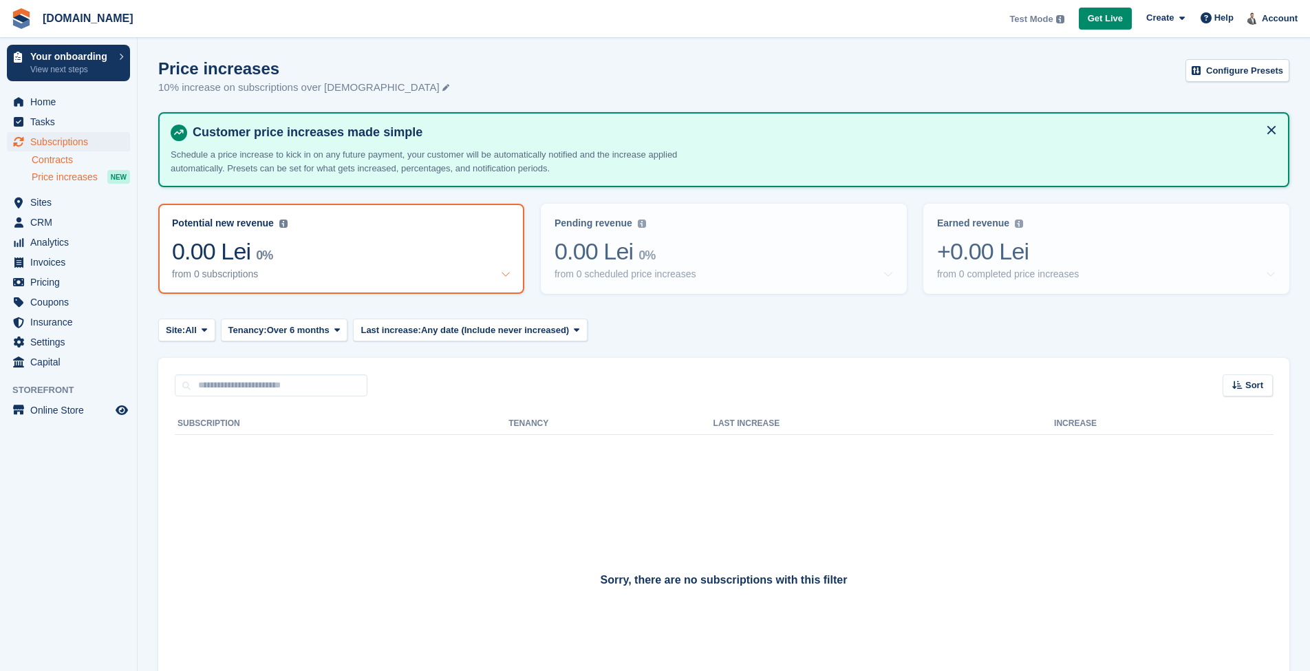
click at [61, 156] on link "Contracts" at bounding box center [81, 159] width 98 height 13
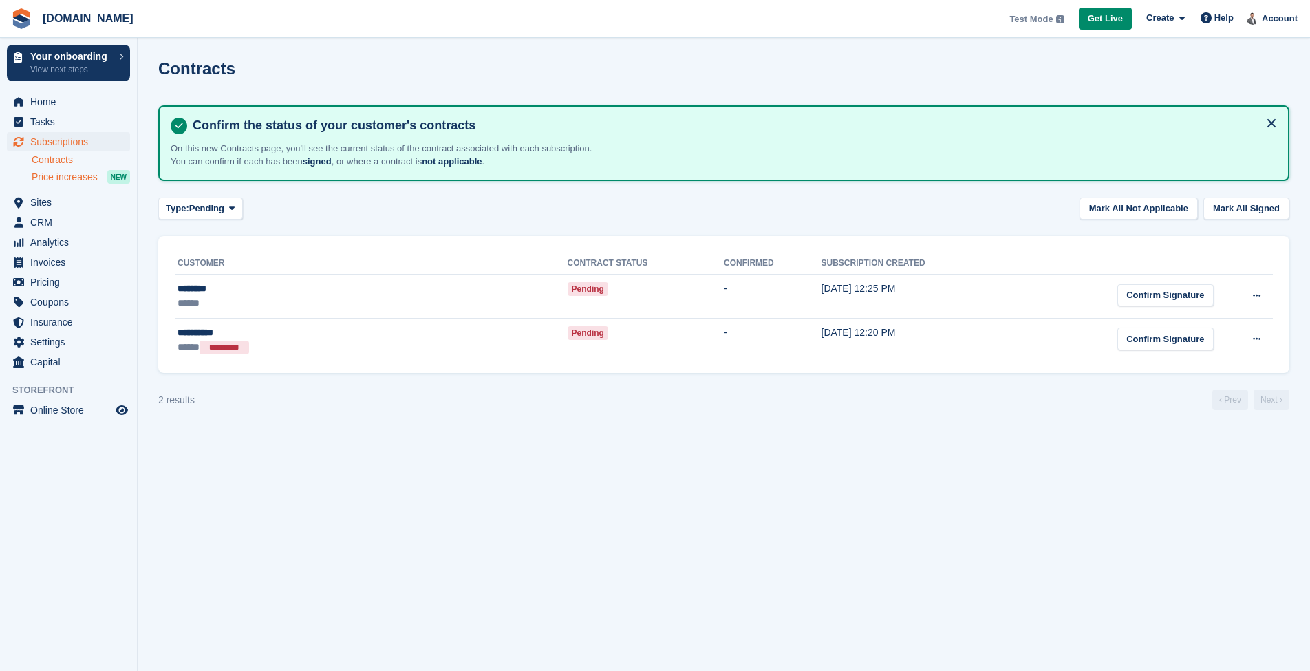
click at [57, 172] on span "Price increases" at bounding box center [65, 177] width 66 height 13
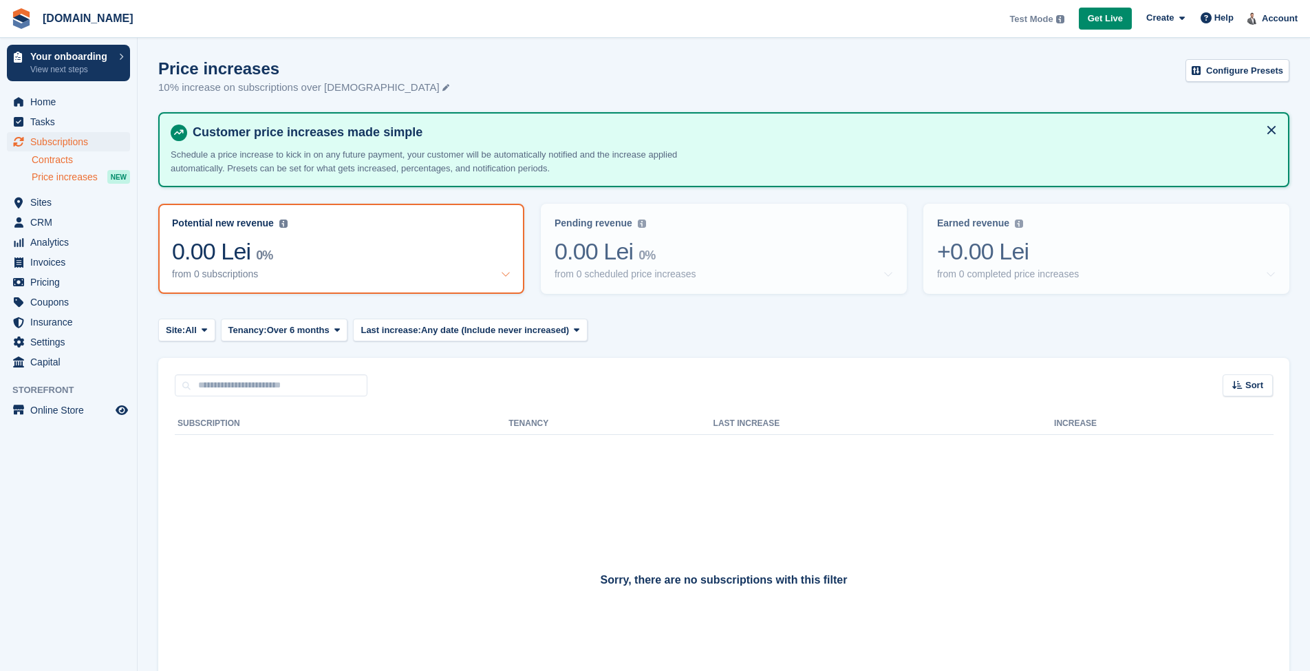
click at [59, 160] on link "Contracts" at bounding box center [81, 159] width 98 height 13
